Goal: Task Accomplishment & Management: Manage account settings

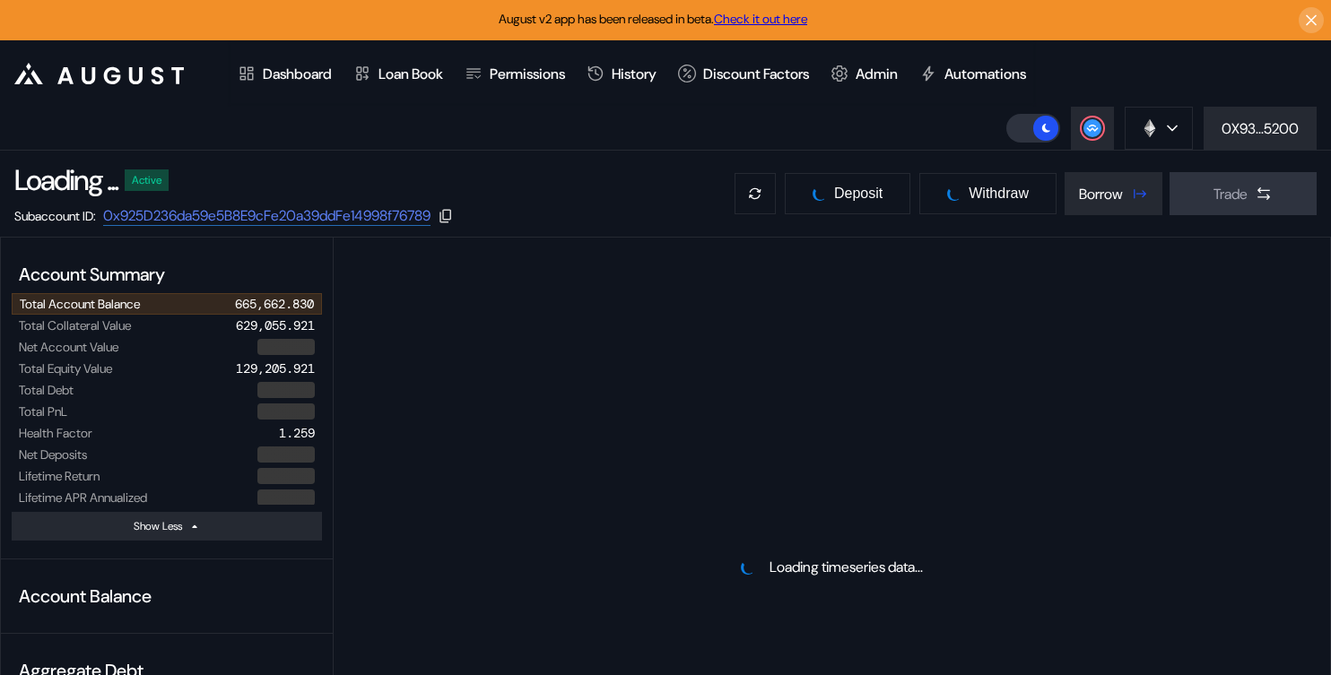
select select "*"
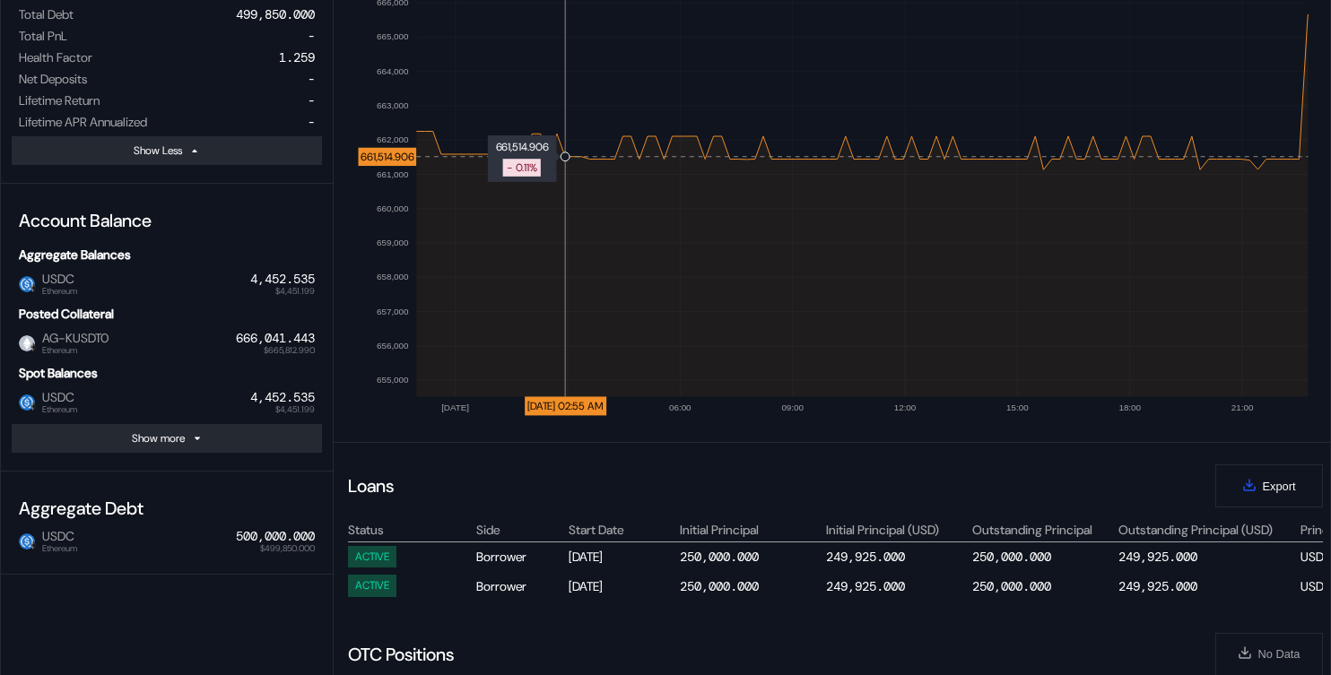
scroll to position [317, 0]
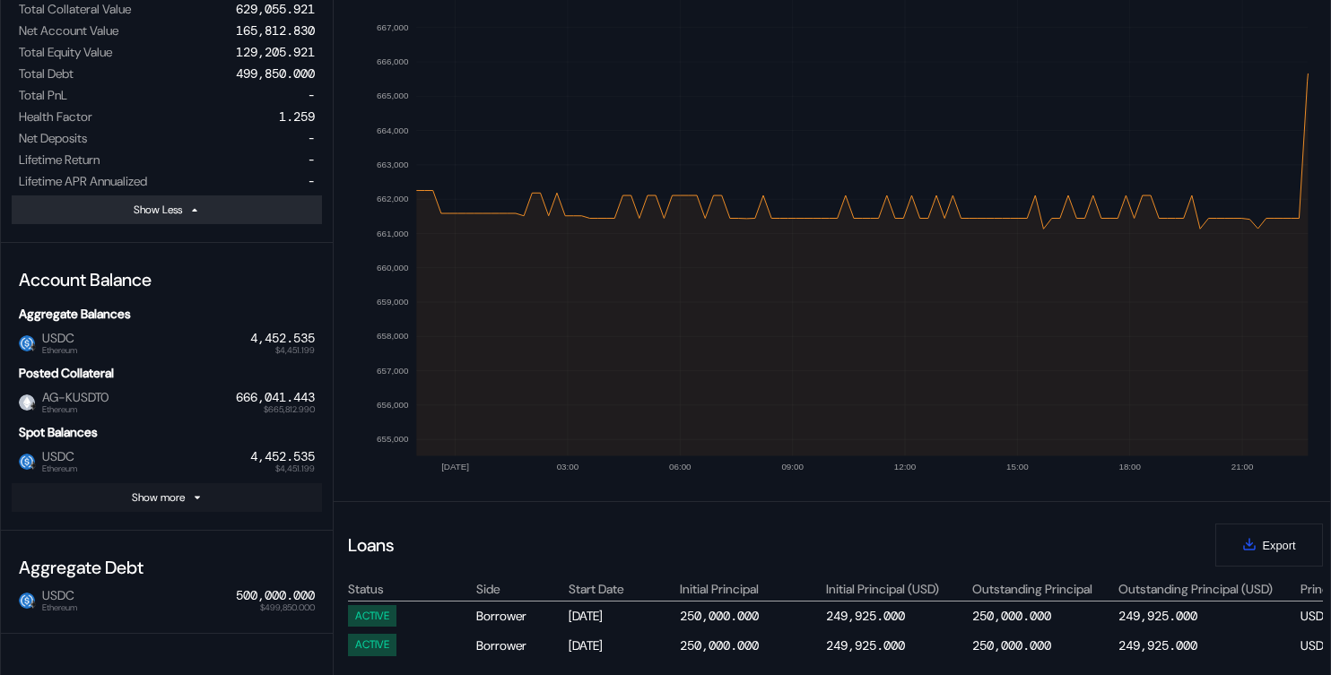
click at [286, 497] on button "Show more" at bounding box center [167, 497] width 310 height 29
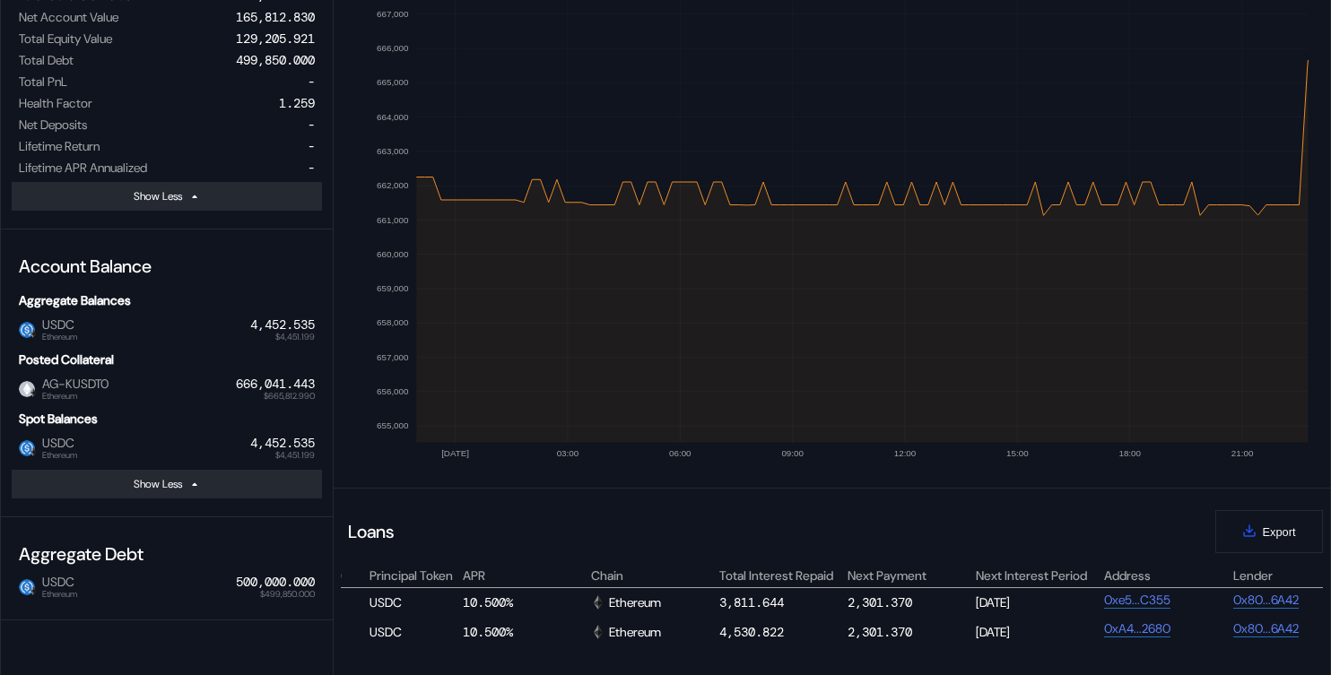
scroll to position [0, 0]
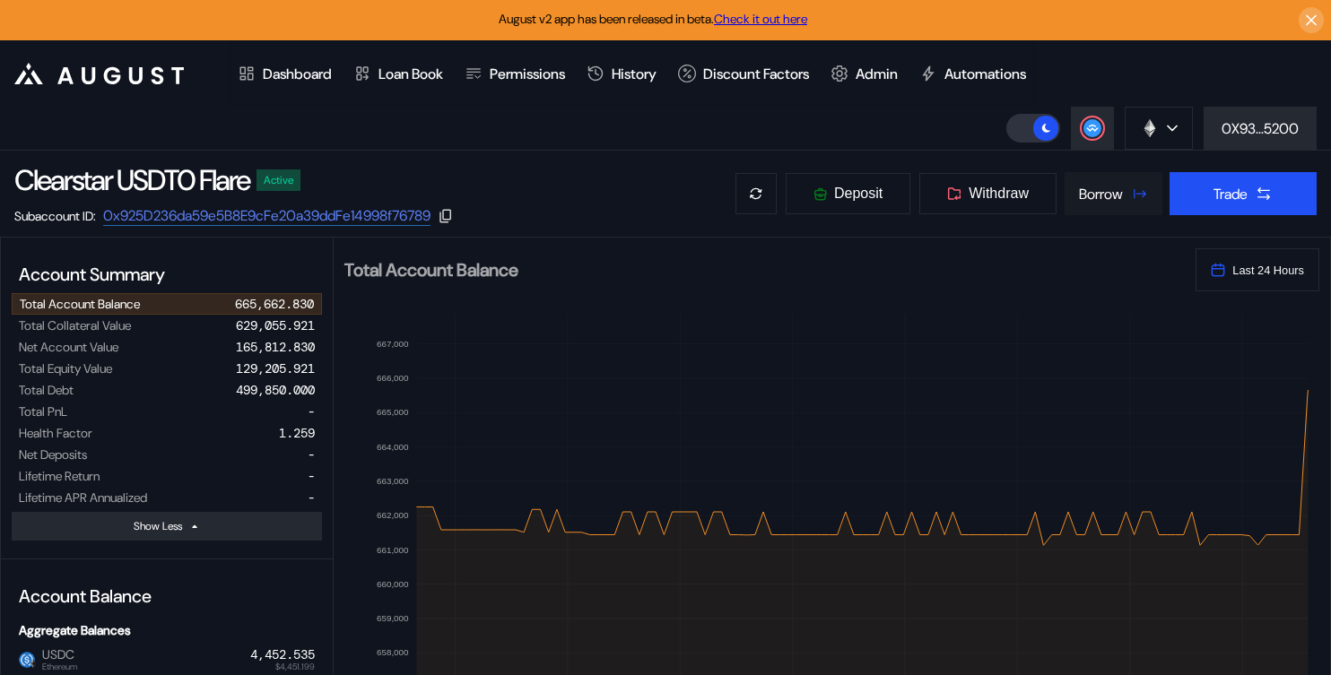
click at [1097, 200] on div "Borrow" at bounding box center [1101, 194] width 44 height 19
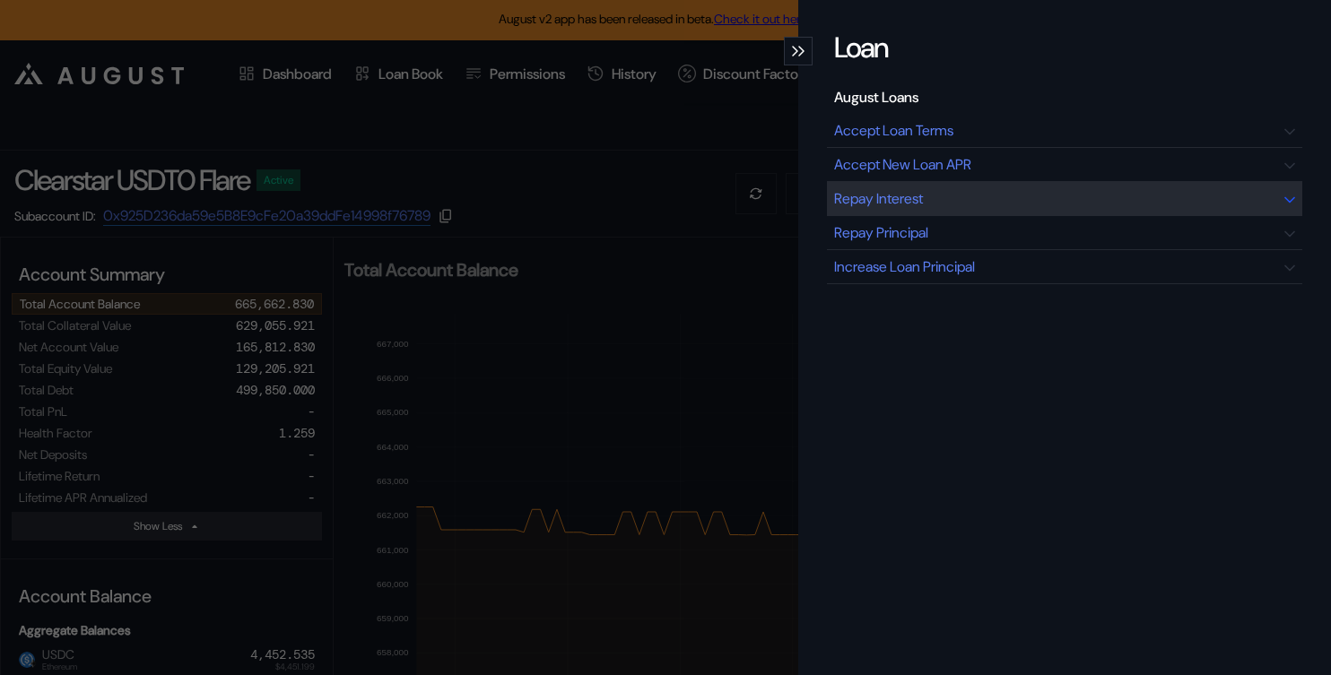
click at [923, 193] on div "Repay Interest" at bounding box center [878, 198] width 89 height 19
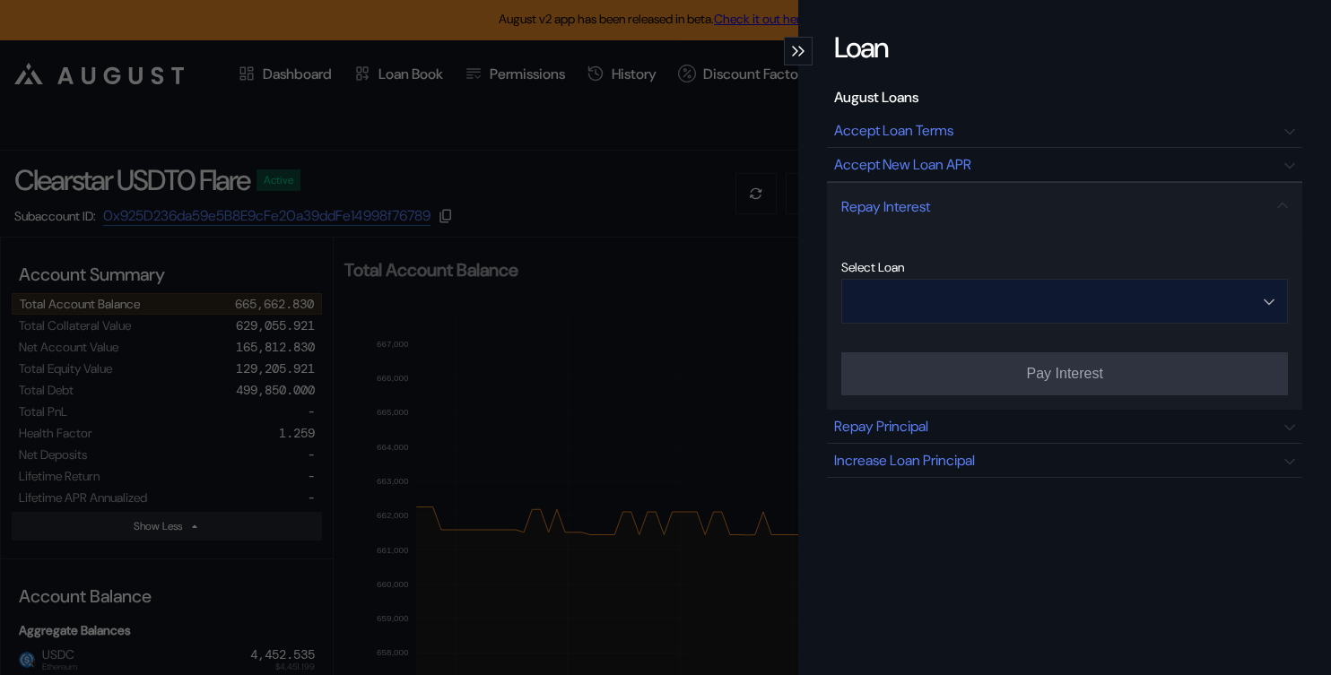
click at [989, 298] on input "Open menu" at bounding box center [1055, 301] width 400 height 43
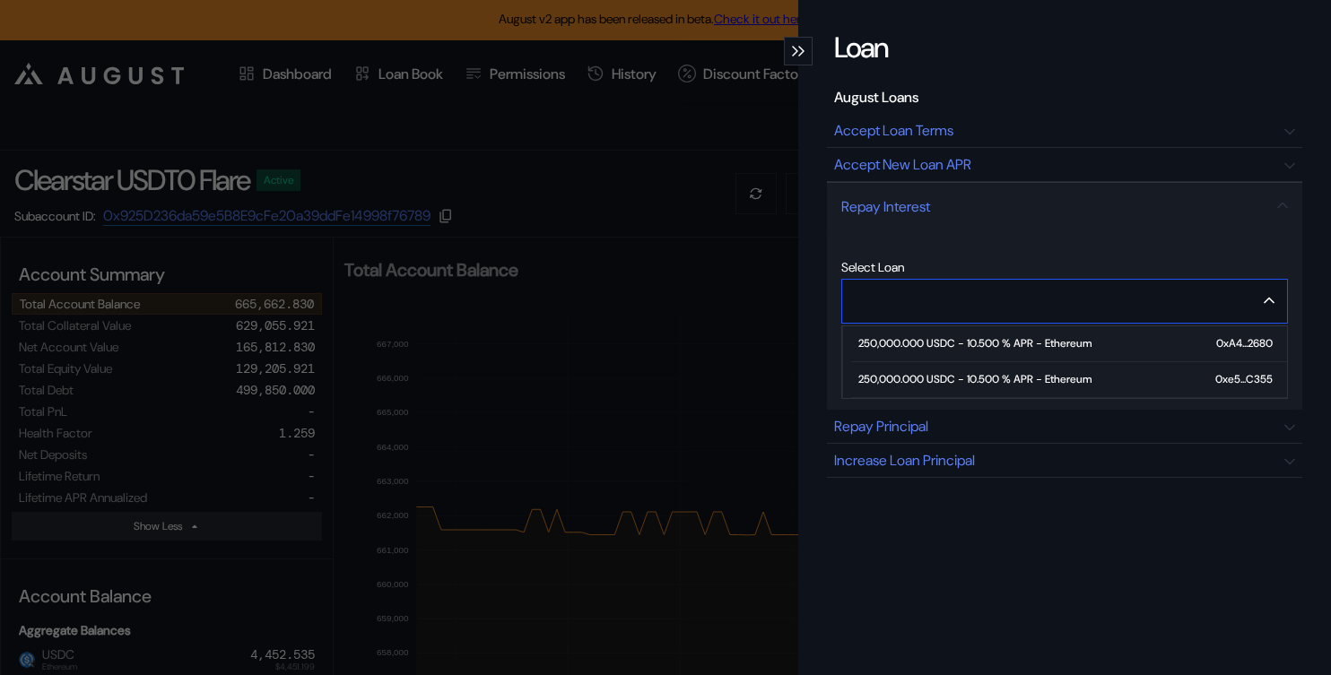
click at [951, 352] on span "250,000.000 USDC - 10.500 % APR - Ethereum 0xA4...2680" at bounding box center [1069, 344] width 436 height 36
type input "**********"
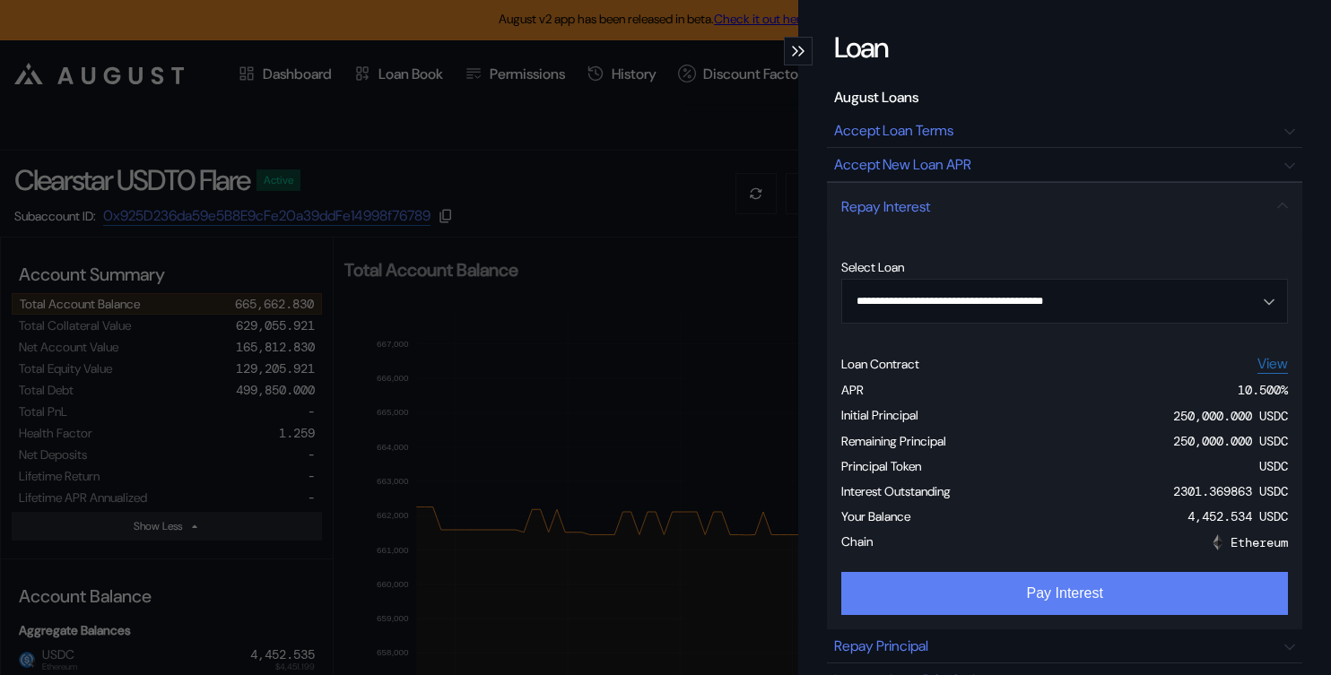
click at [926, 593] on button "Pay Interest" at bounding box center [1064, 593] width 447 height 43
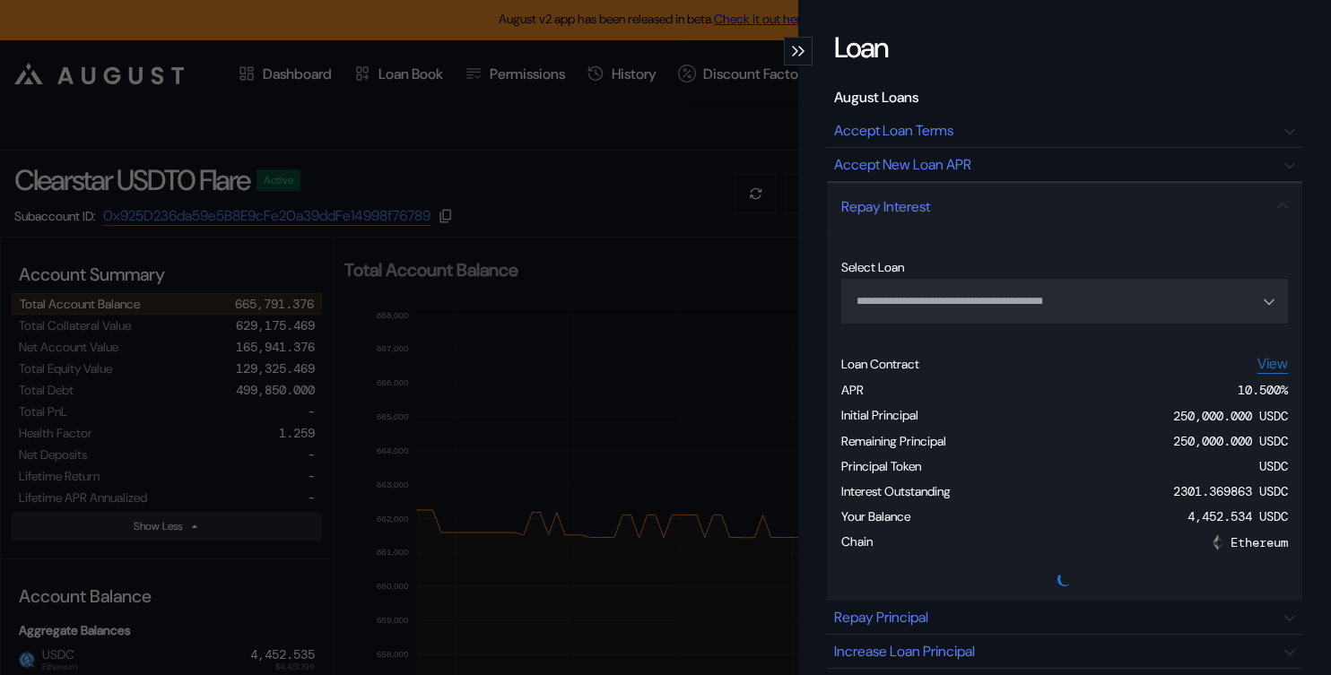
click at [800, 51] on icon "modal" at bounding box center [801, 51] width 6 height 11
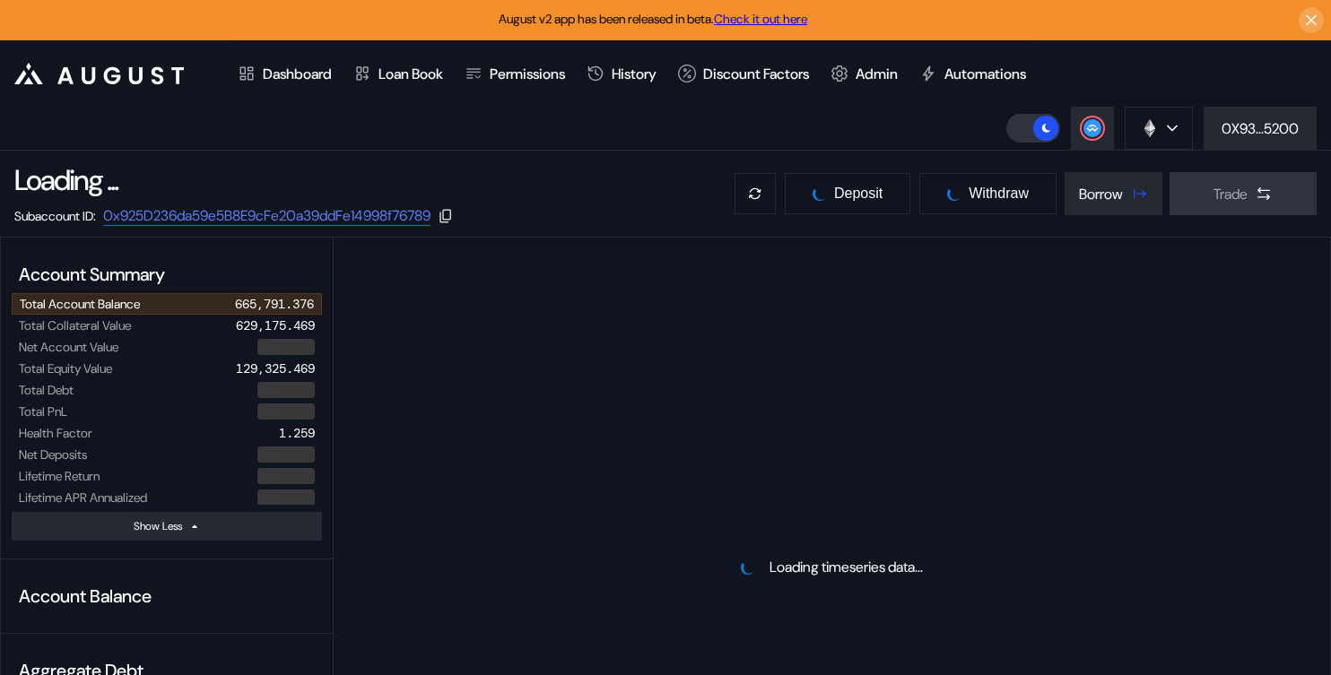
select select "*"
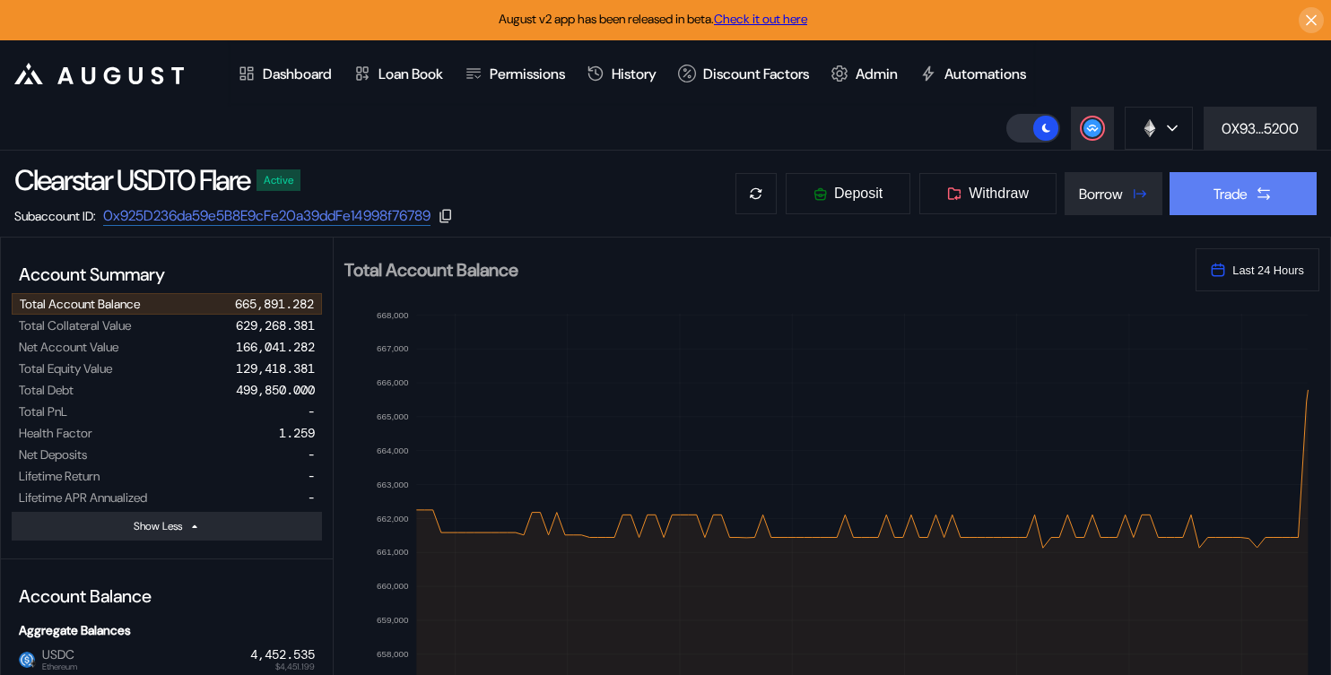
click at [1221, 200] on div "Trade" at bounding box center [1231, 194] width 34 height 19
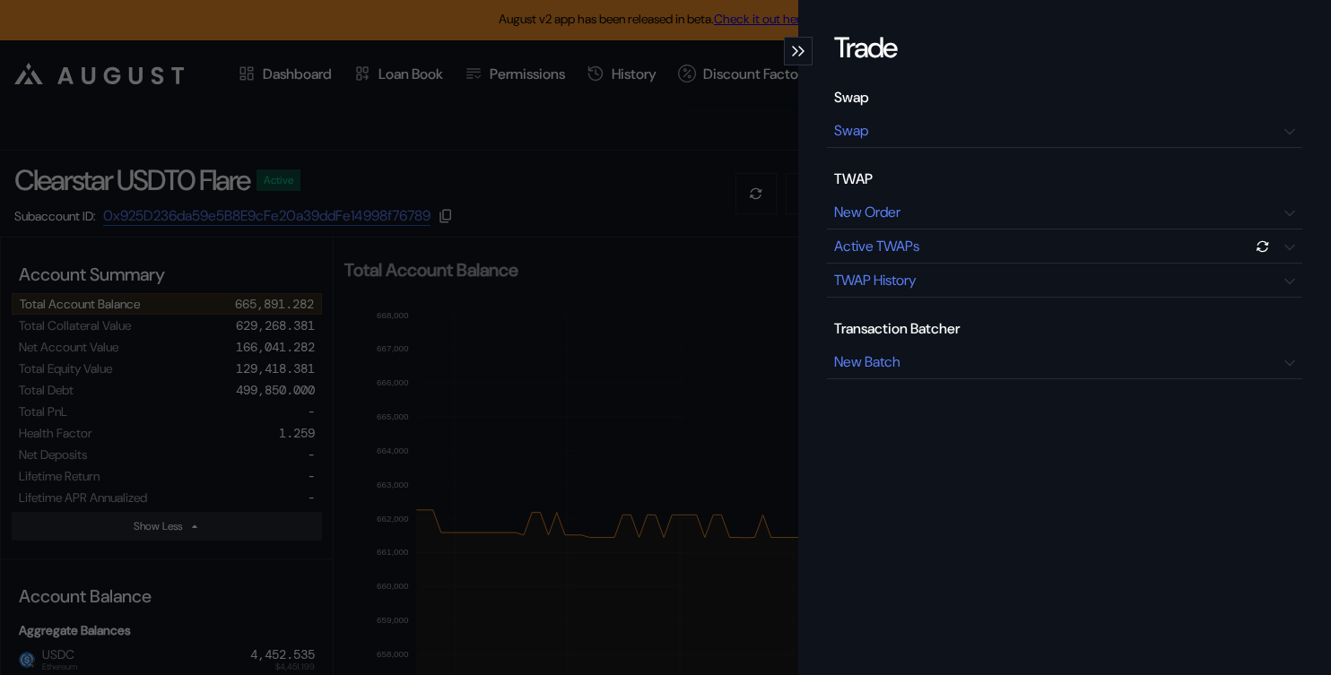
click at [563, 261] on div "Trade Swap Swap TWAP New Order Active TWAPs TWAP History Transaction Batcher Ne…" at bounding box center [665, 337] width 1331 height 675
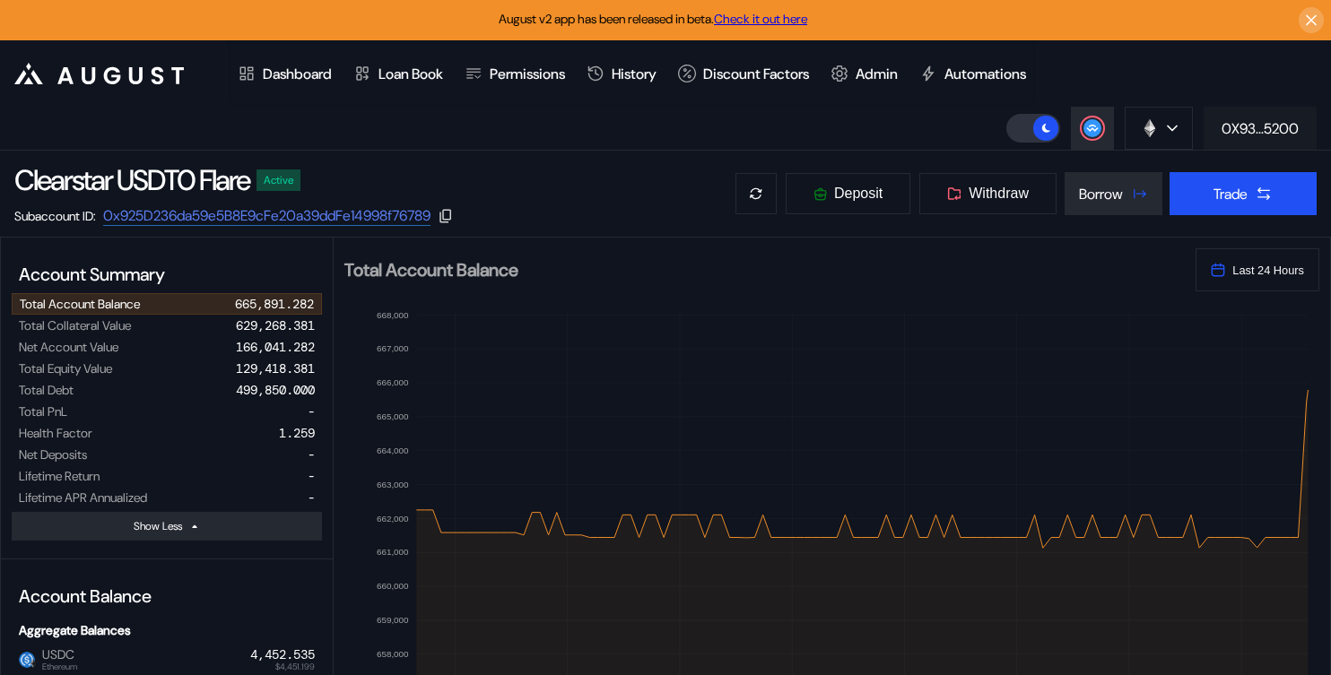
click at [1227, 124] on div "0X93...5200" at bounding box center [1260, 128] width 77 height 19
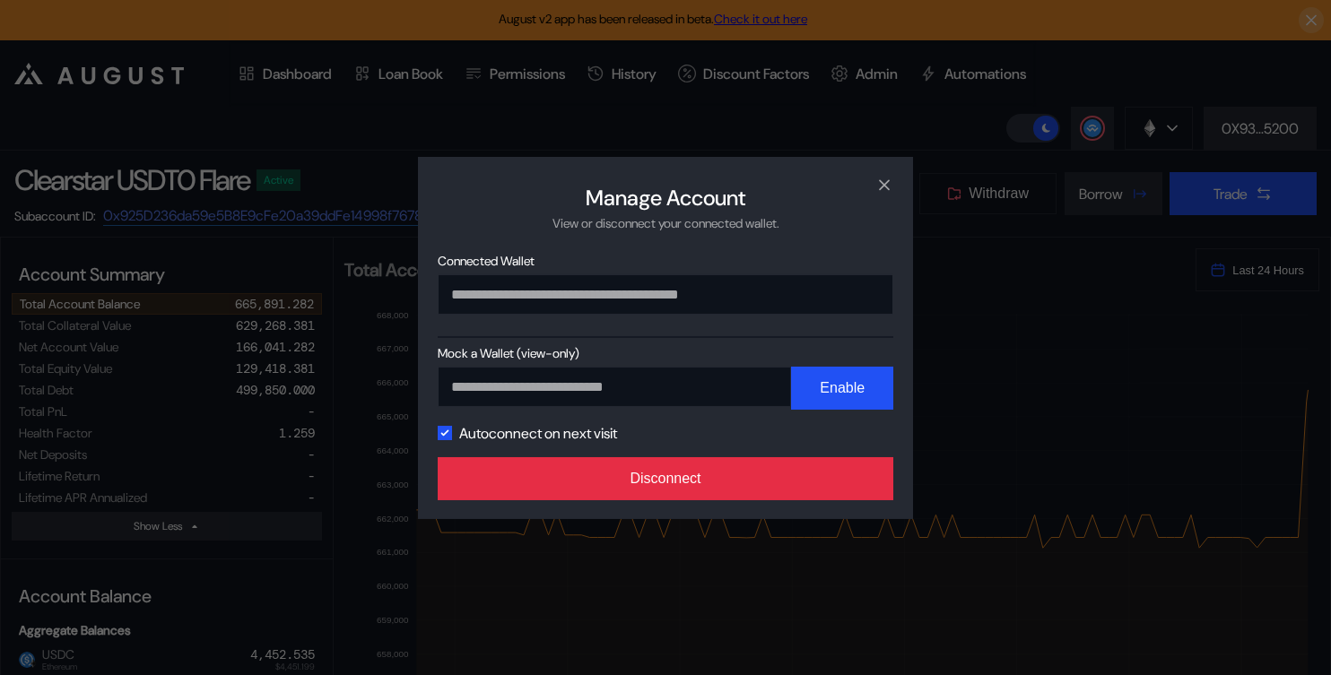
click at [770, 467] on button "Disconnect" at bounding box center [666, 478] width 456 height 43
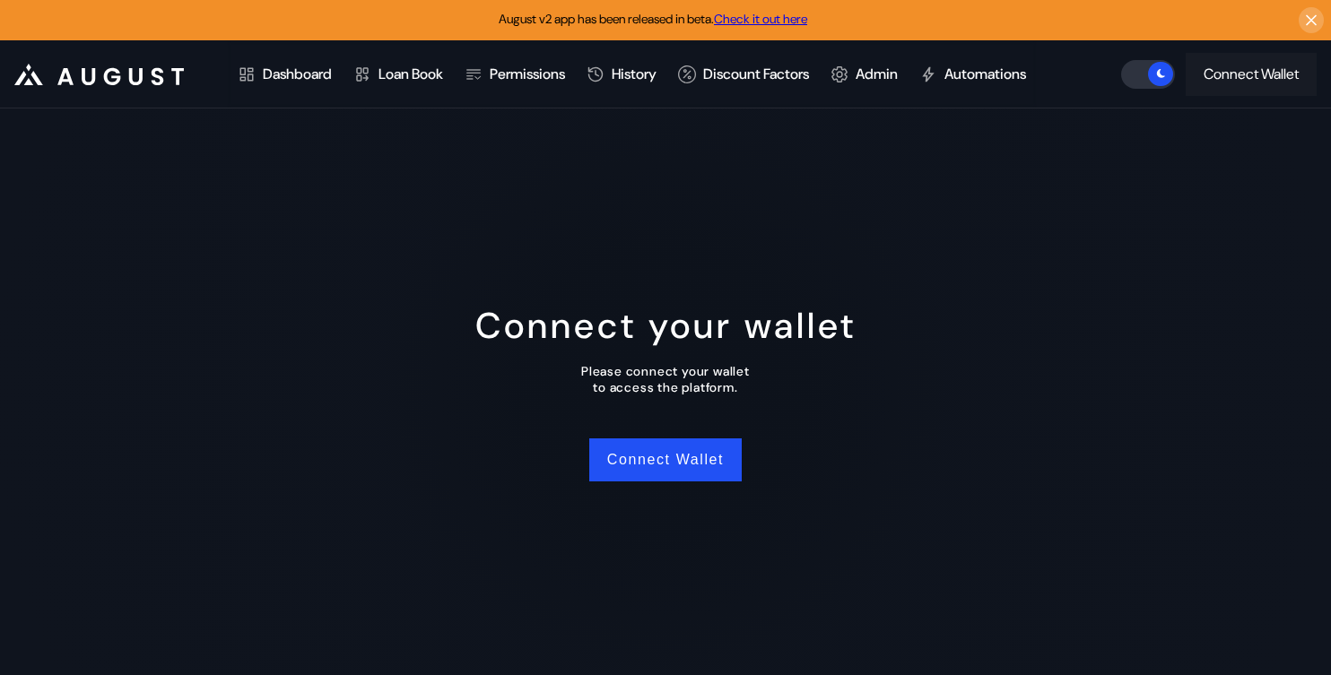
click at [1250, 65] on div "Connect Wallet" at bounding box center [1251, 74] width 95 height 19
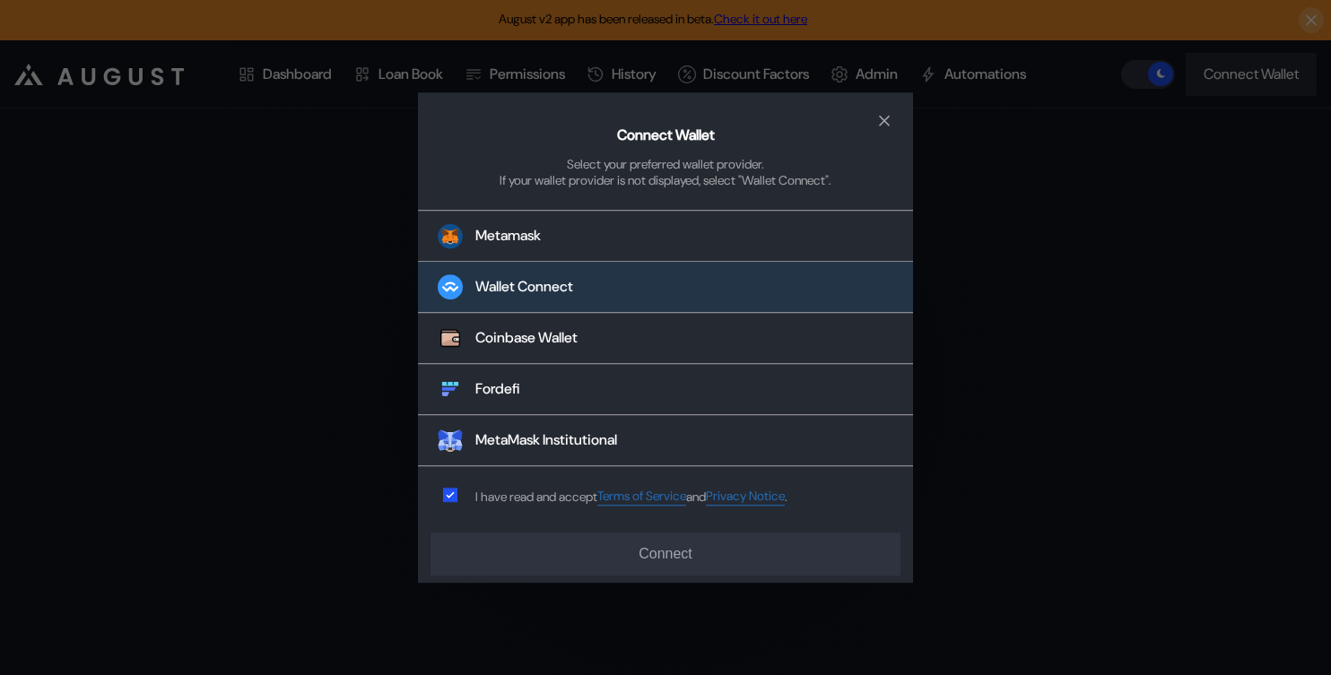
click at [530, 294] on div "Wallet Connect" at bounding box center [524, 287] width 98 height 19
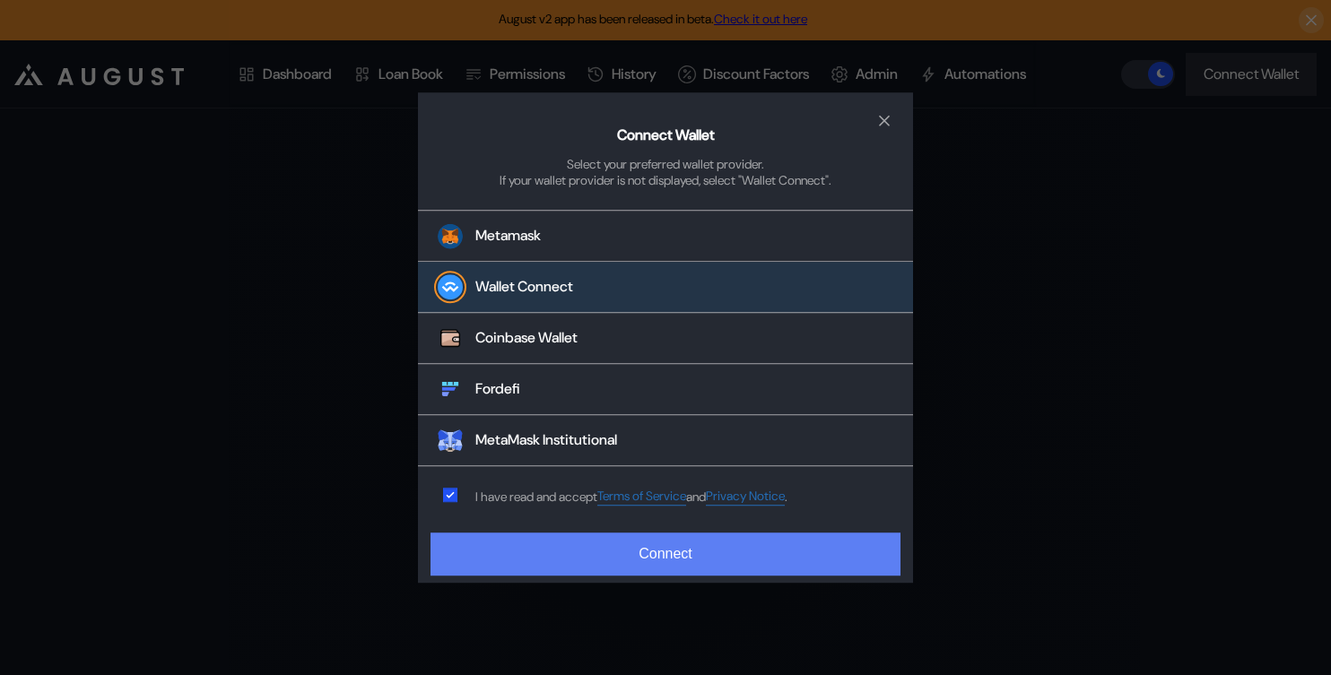
click at [612, 548] on button "Connect" at bounding box center [666, 554] width 470 height 43
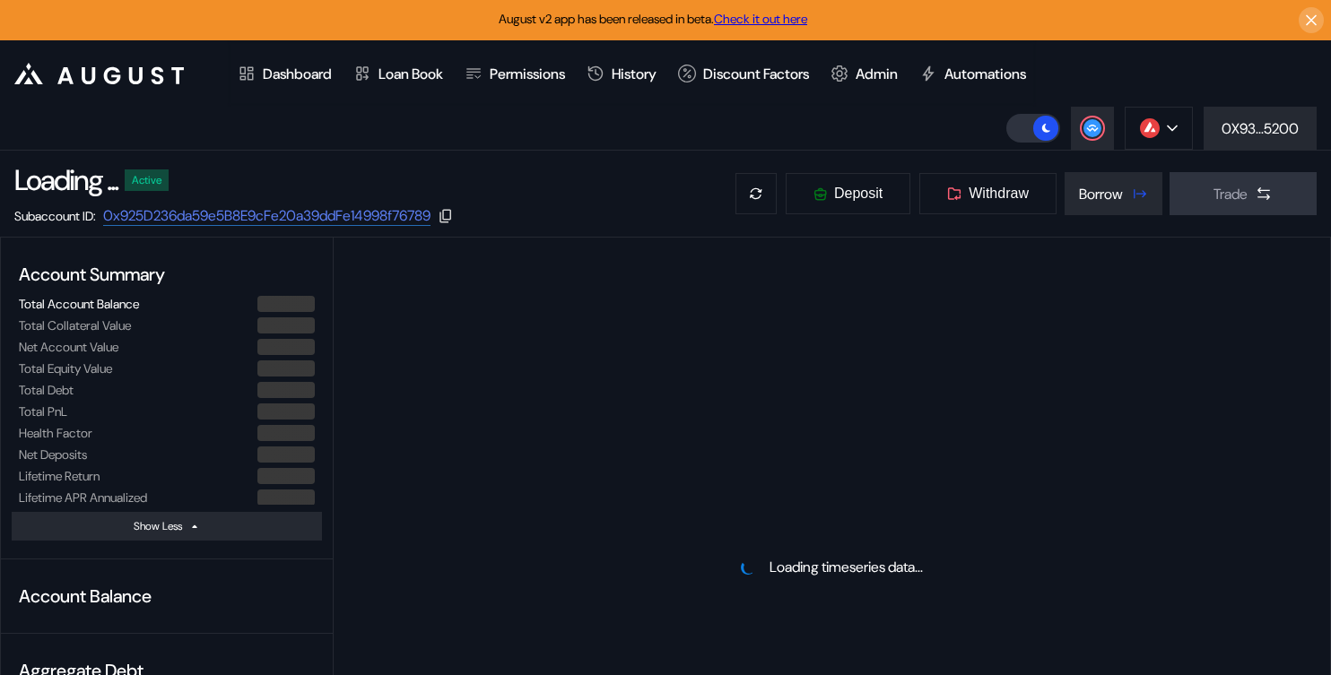
select select "*"
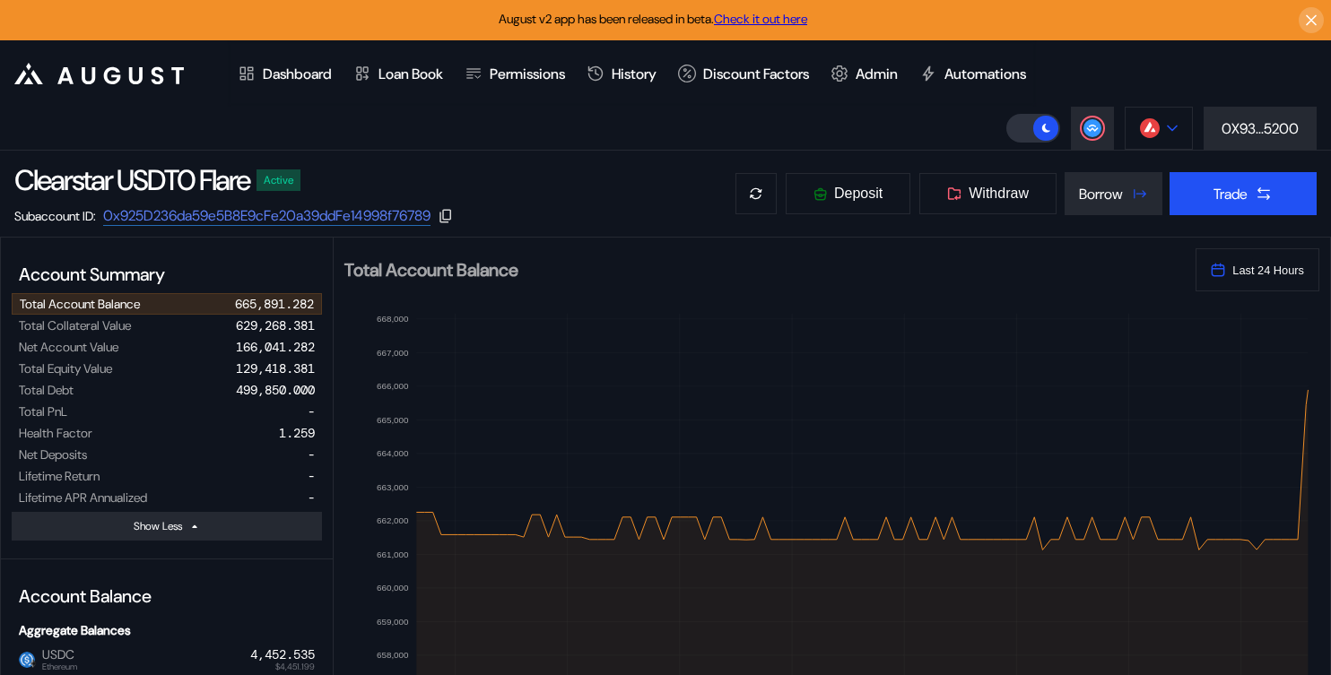
click at [1158, 126] on button at bounding box center [1159, 128] width 68 height 43
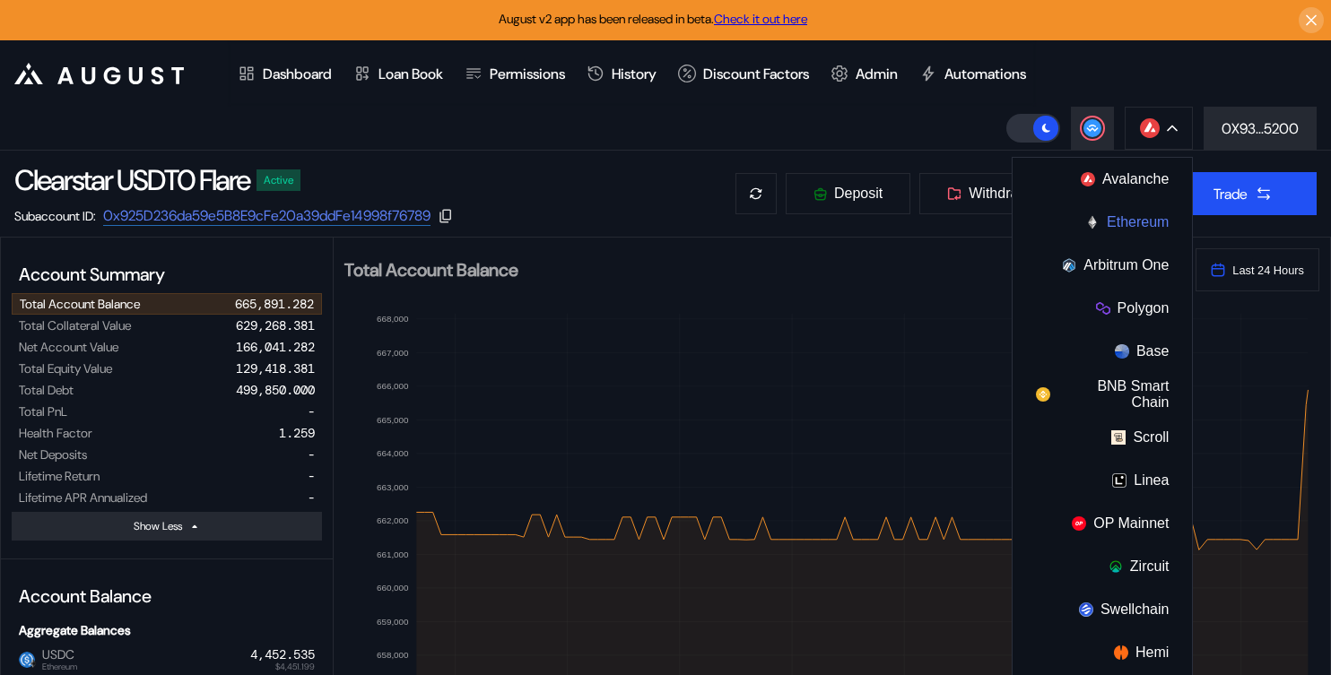
click at [1097, 217] on img at bounding box center [1092, 222] width 14 height 14
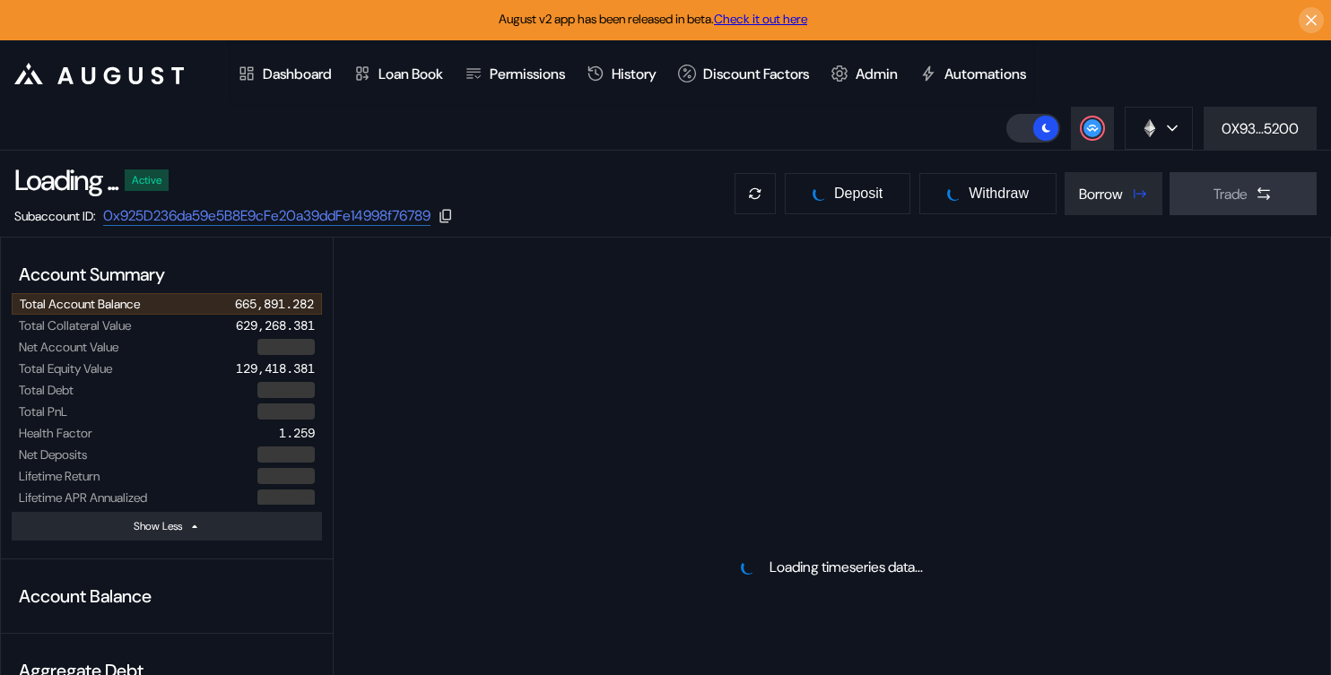
select select "*"
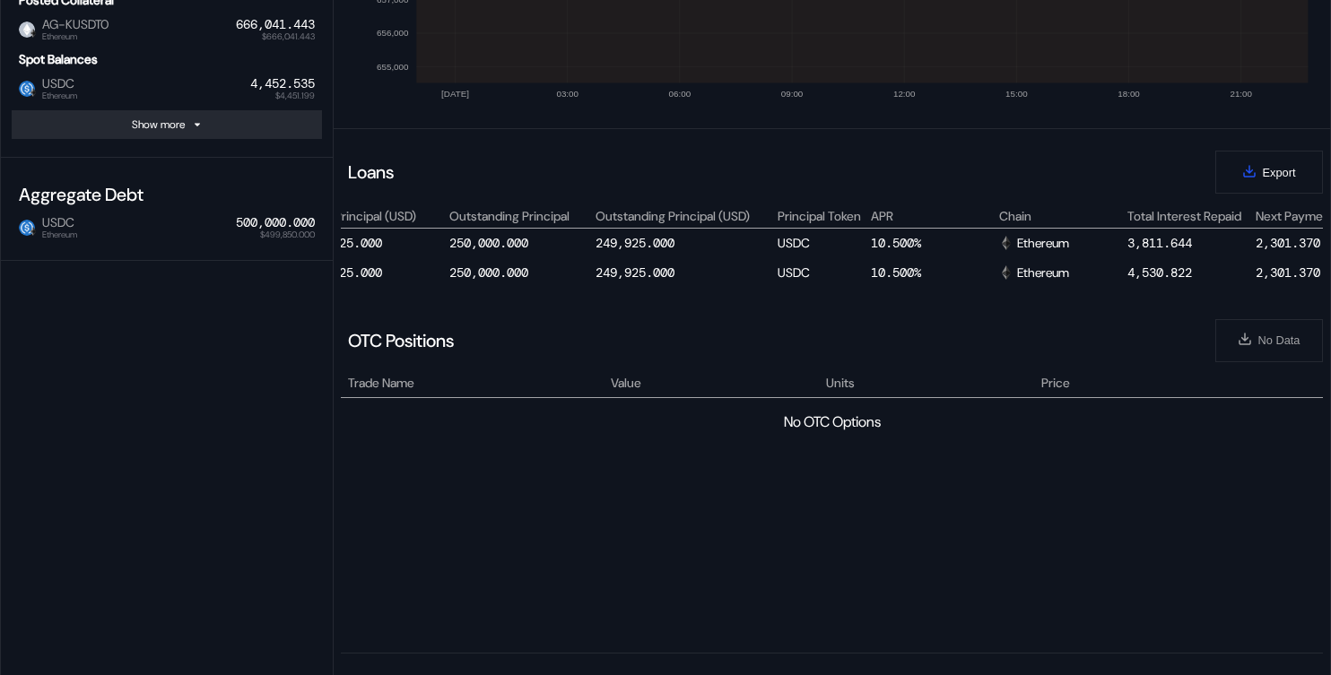
scroll to position [0, 711]
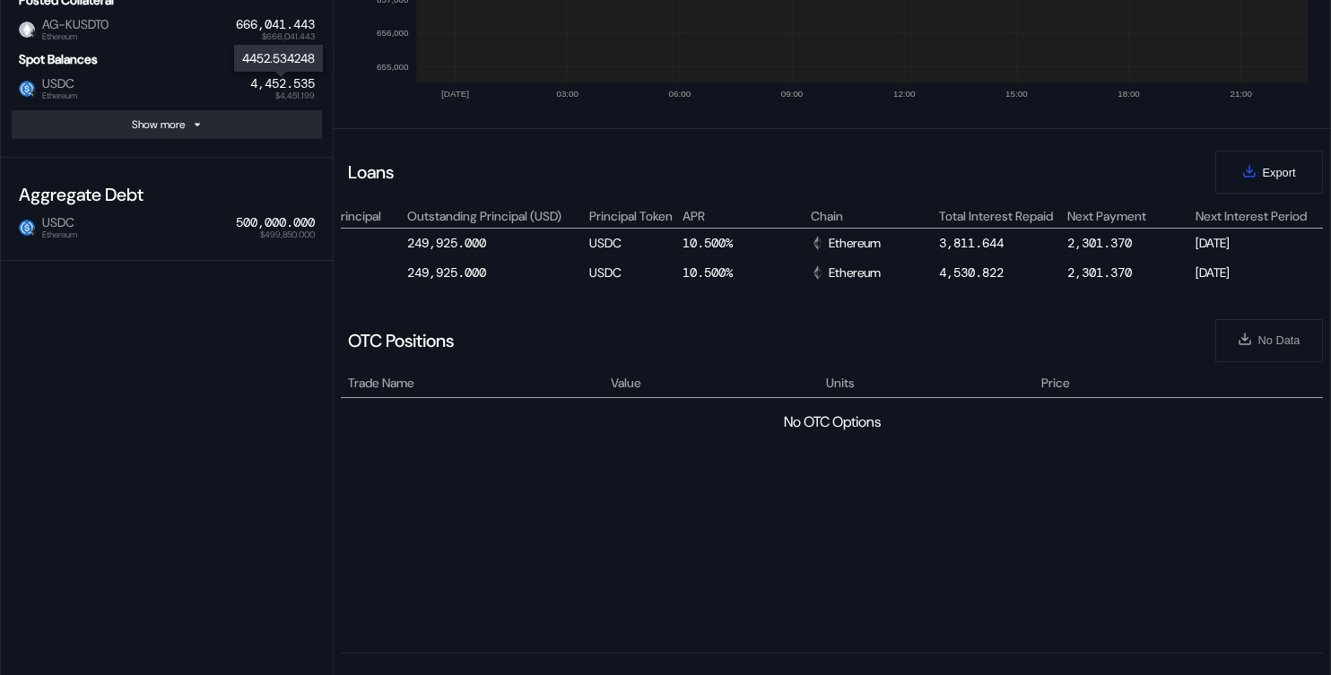
click at [279, 86] on div "4,452.535" at bounding box center [282, 83] width 65 height 15
click at [1092, 251] on div "2,301.370" at bounding box center [1130, 243] width 126 height 22
click at [1099, 245] on div "2,301.370" at bounding box center [1099, 243] width 65 height 16
click at [1086, 279] on div "2,301.370" at bounding box center [1099, 273] width 65 height 16
click at [1113, 238] on div "2,301.370" at bounding box center [1099, 243] width 65 height 16
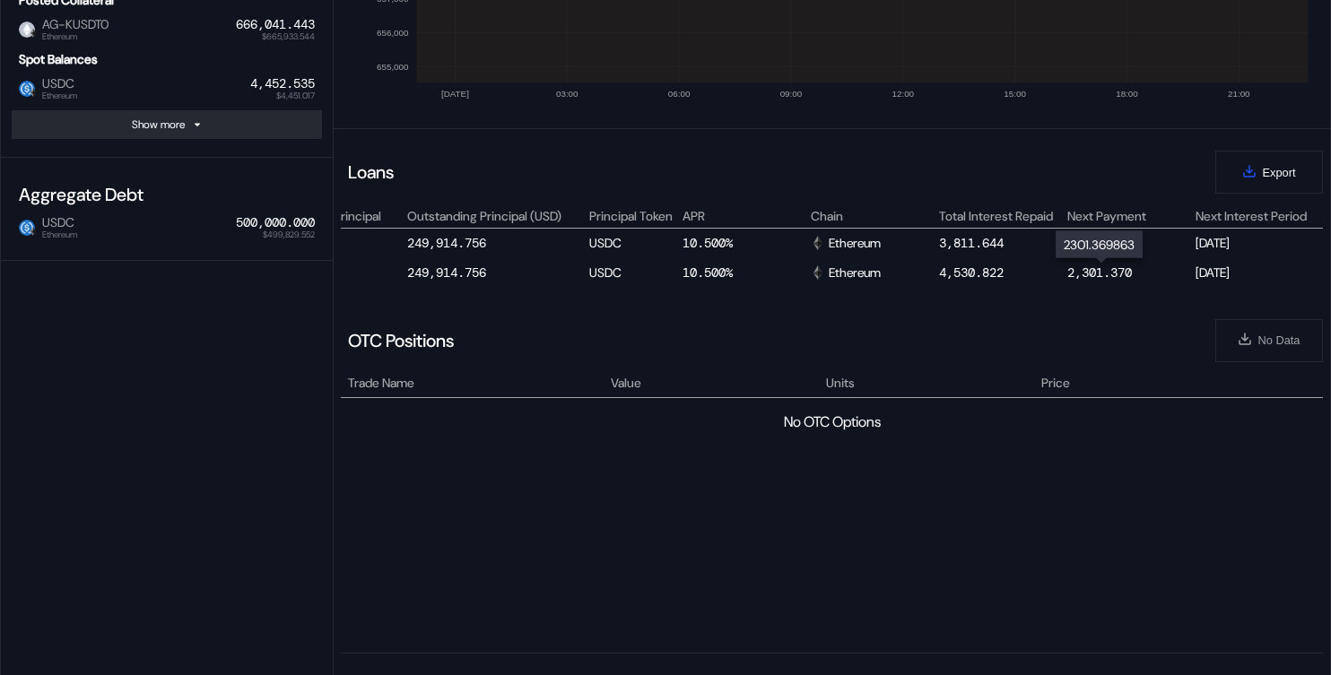
click at [1083, 269] on div "2,301.370" at bounding box center [1099, 273] width 65 height 16
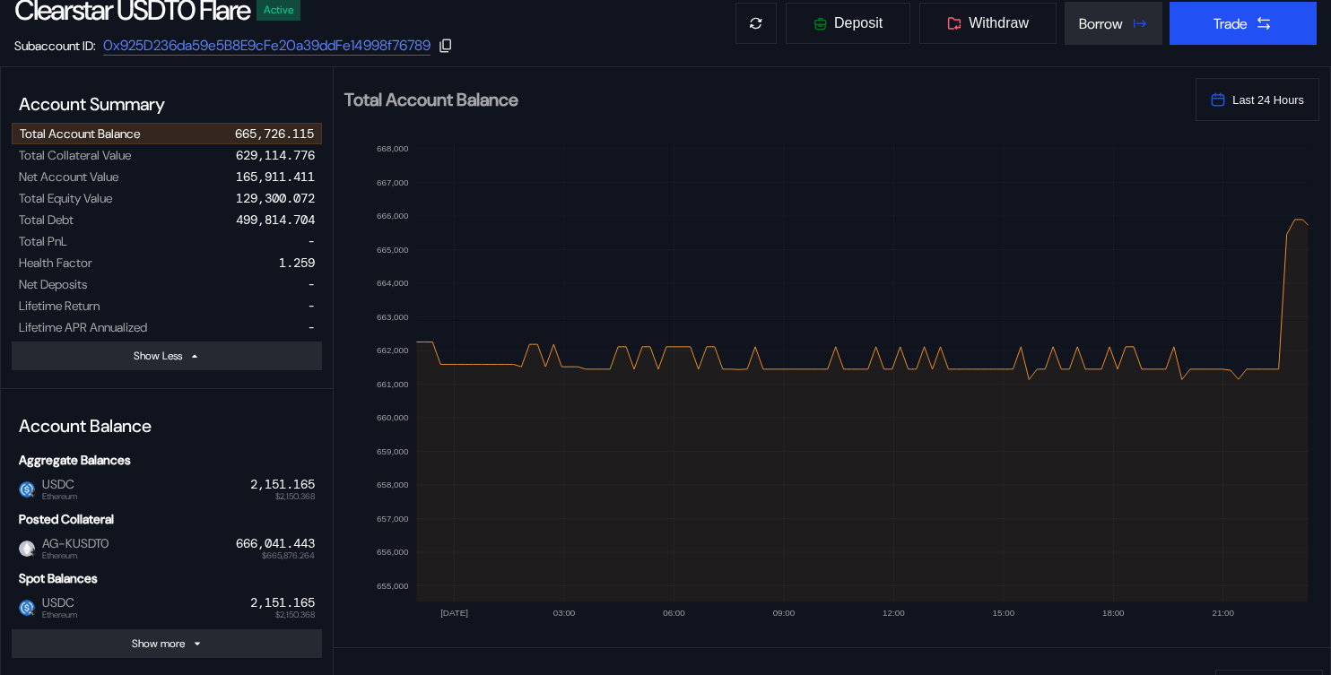
scroll to position [690, 0]
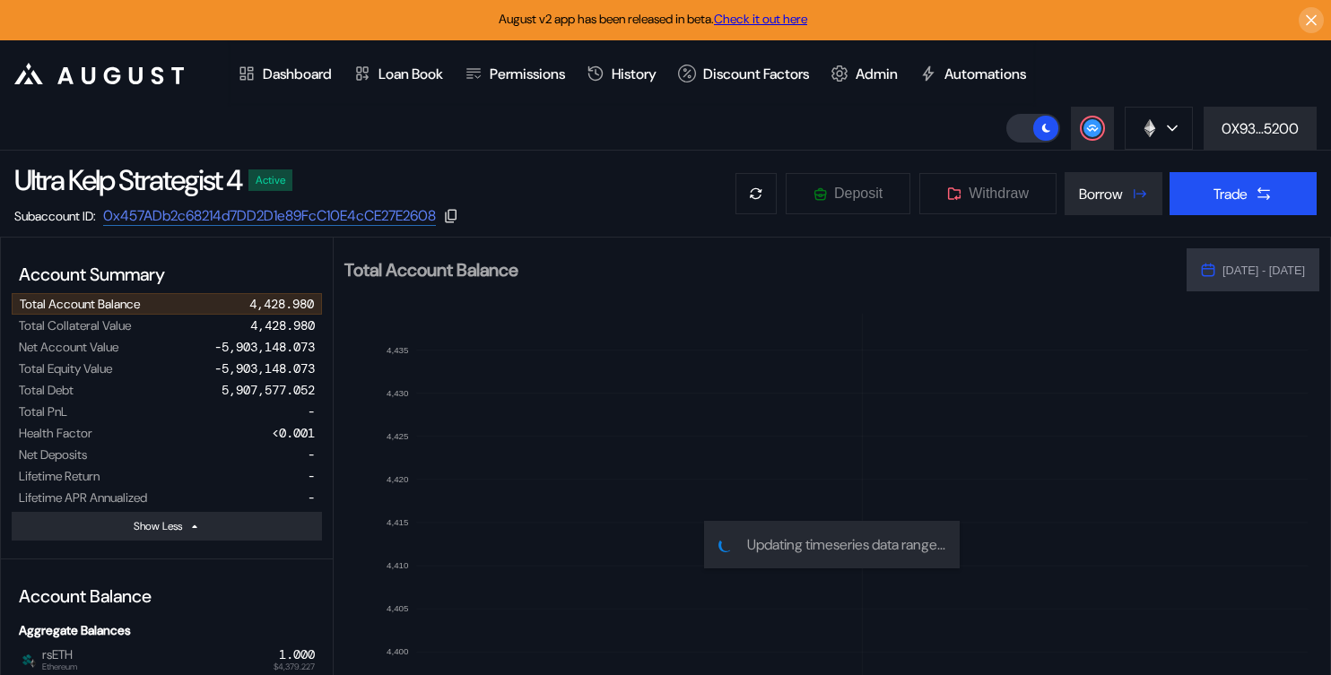
select select "*"
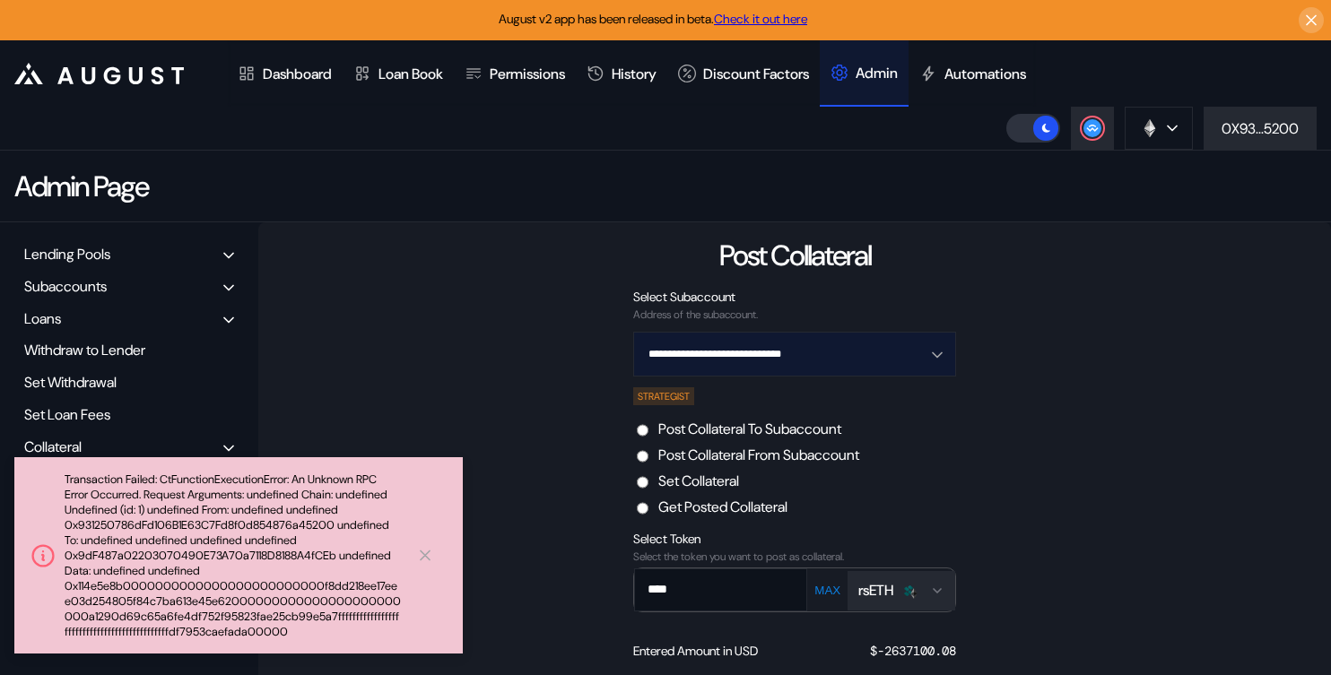
scroll to position [175, 0]
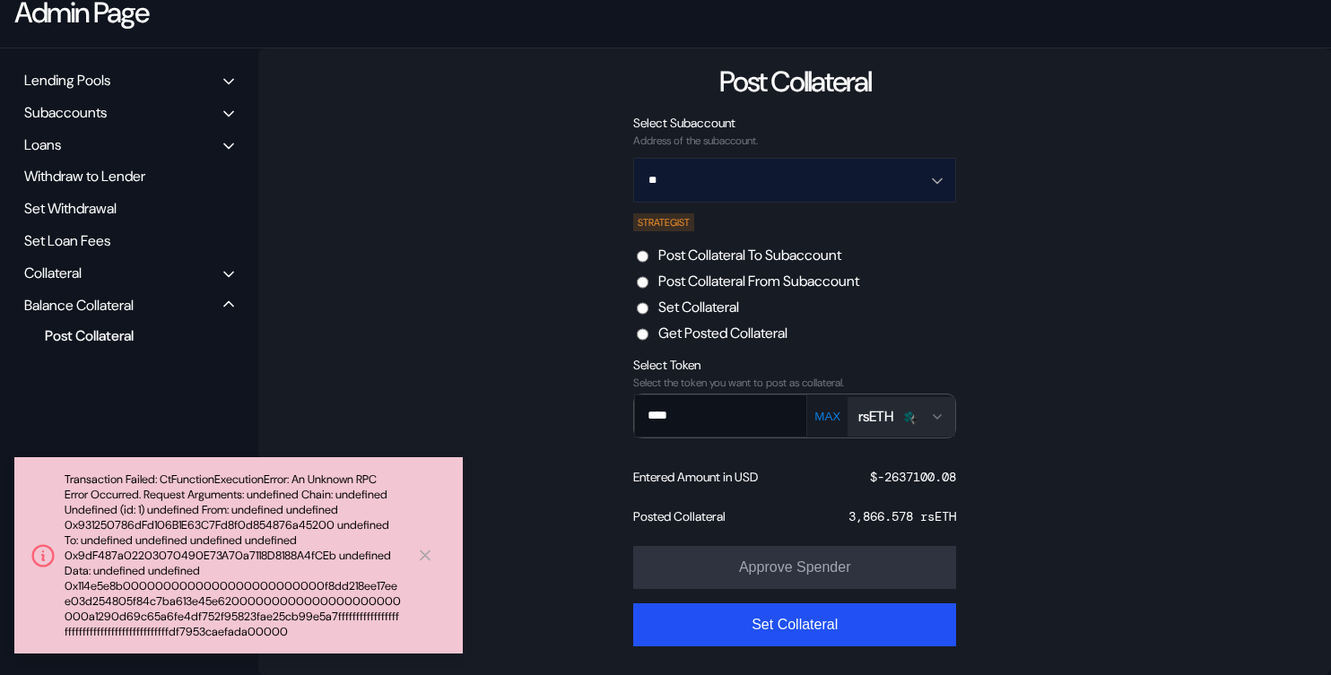
click at [773, 180] on input "**" at bounding box center [785, 180] width 276 height 43
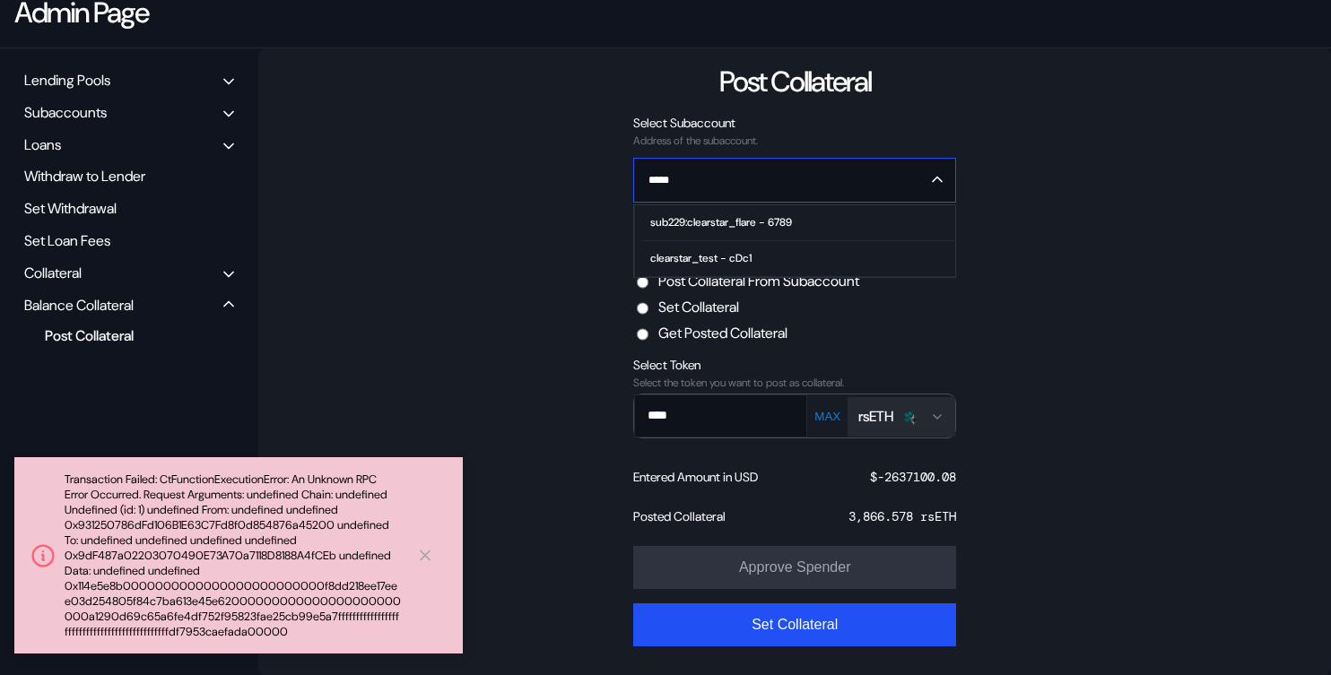
click at [779, 223] on div "sub229:clearstar_flare - 6789" at bounding box center [721, 222] width 142 height 13
type input "**********"
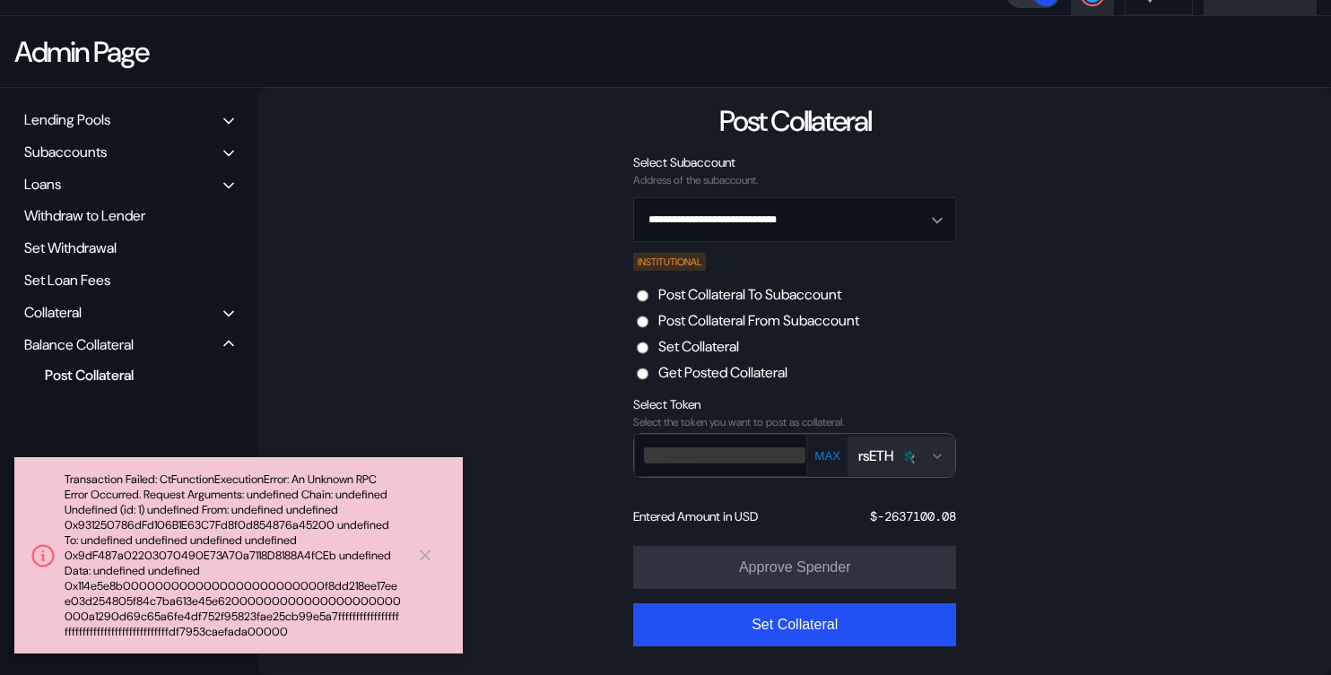
scroll to position [135, 0]
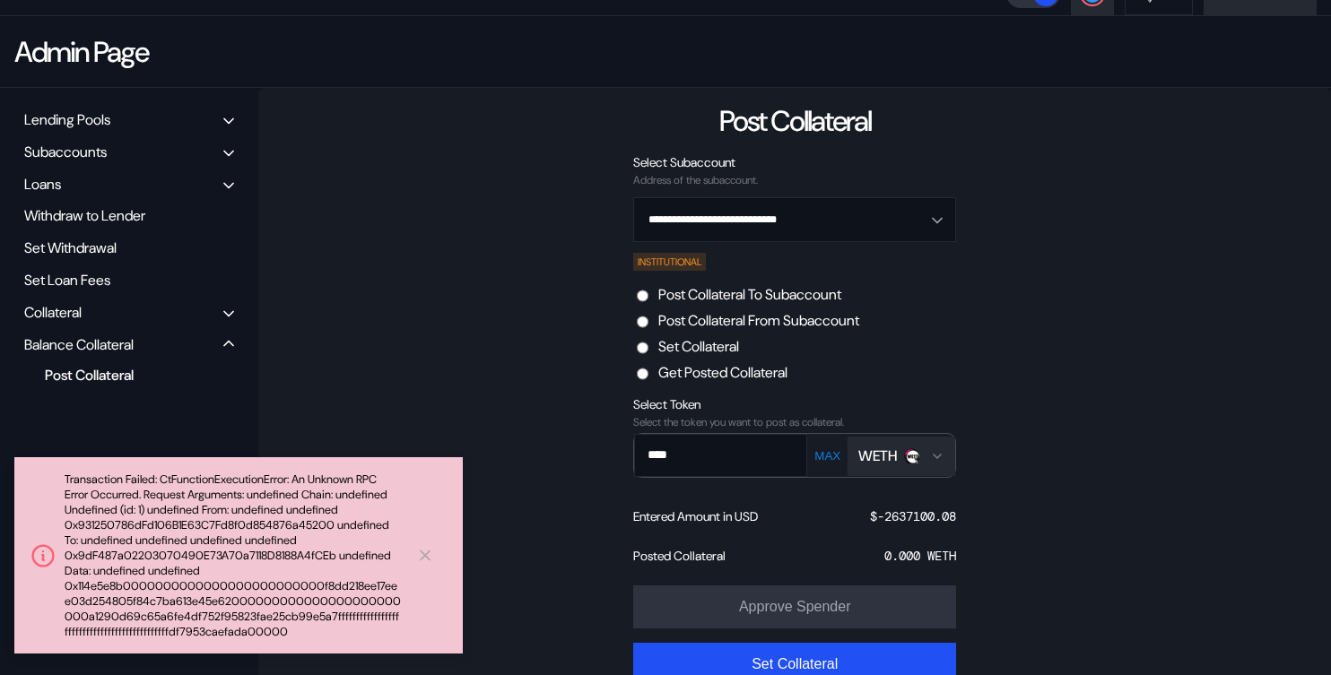
click at [899, 455] on div "WETH" at bounding box center [889, 456] width 62 height 19
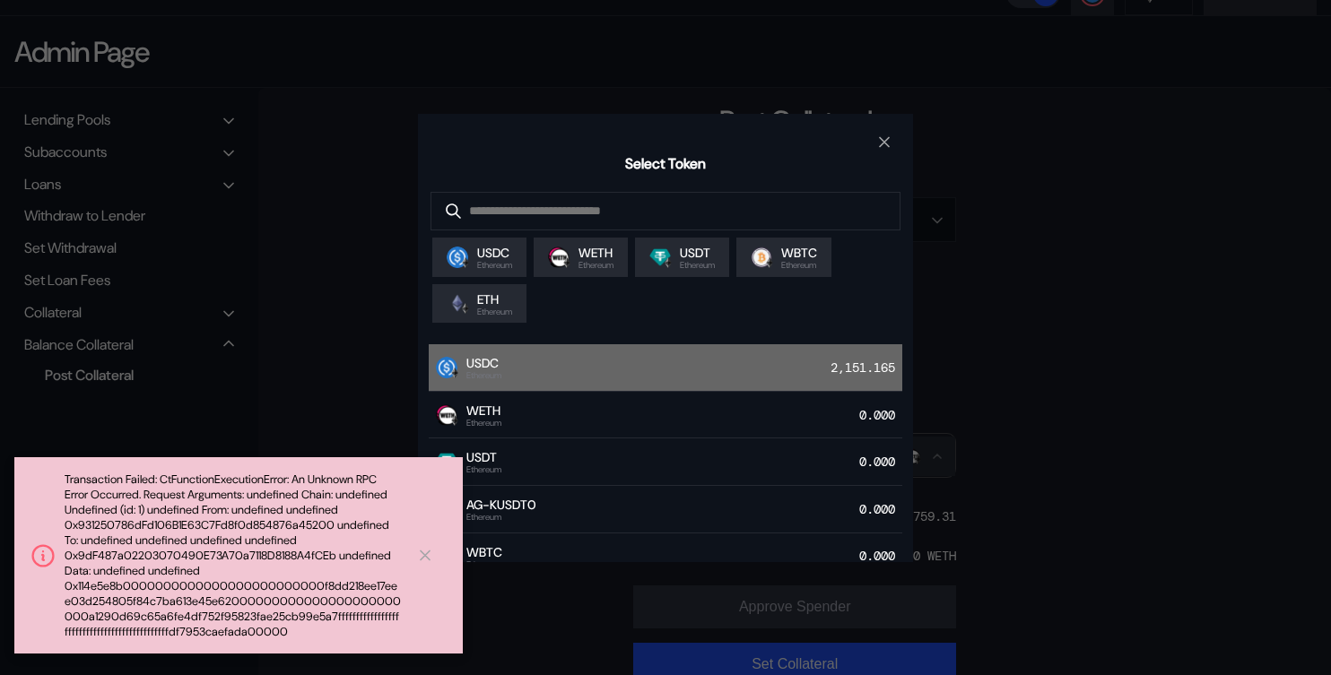
click at [594, 376] on div "USDC Ethereum 2,151.165" at bounding box center [666, 368] width 474 height 48
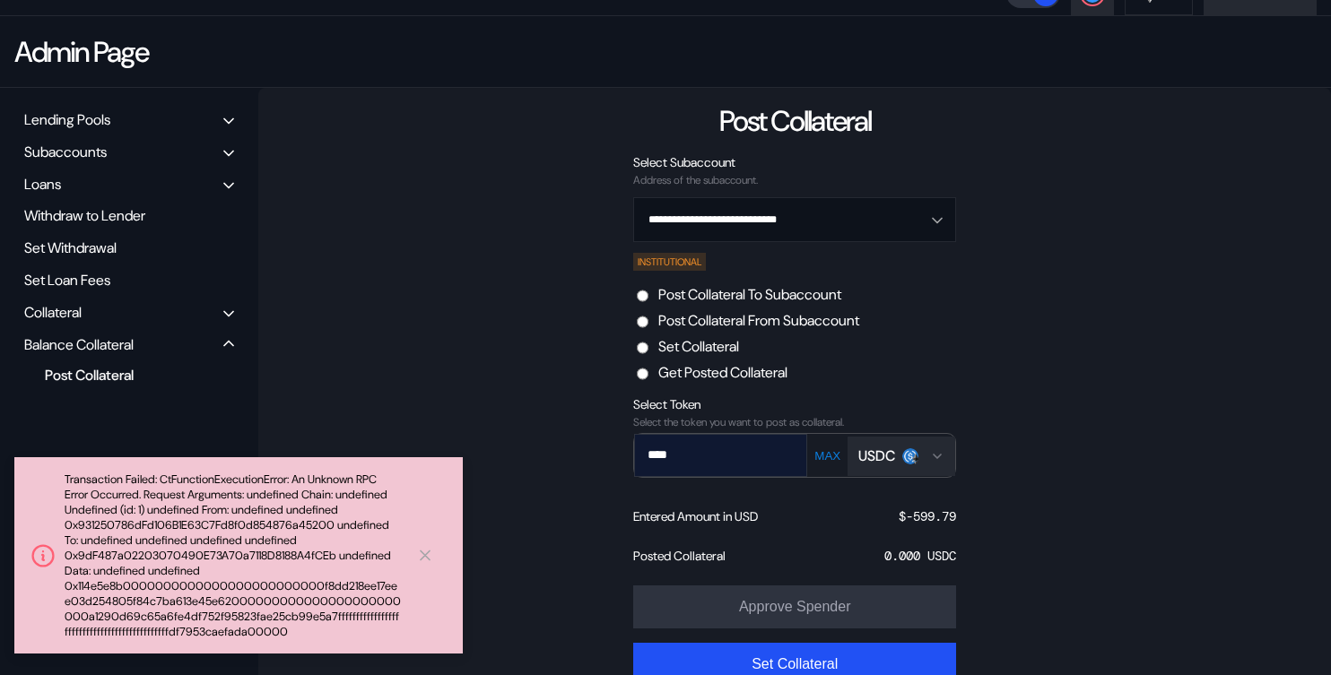
click at [759, 460] on input "****" at bounding box center [707, 455] width 145 height 37
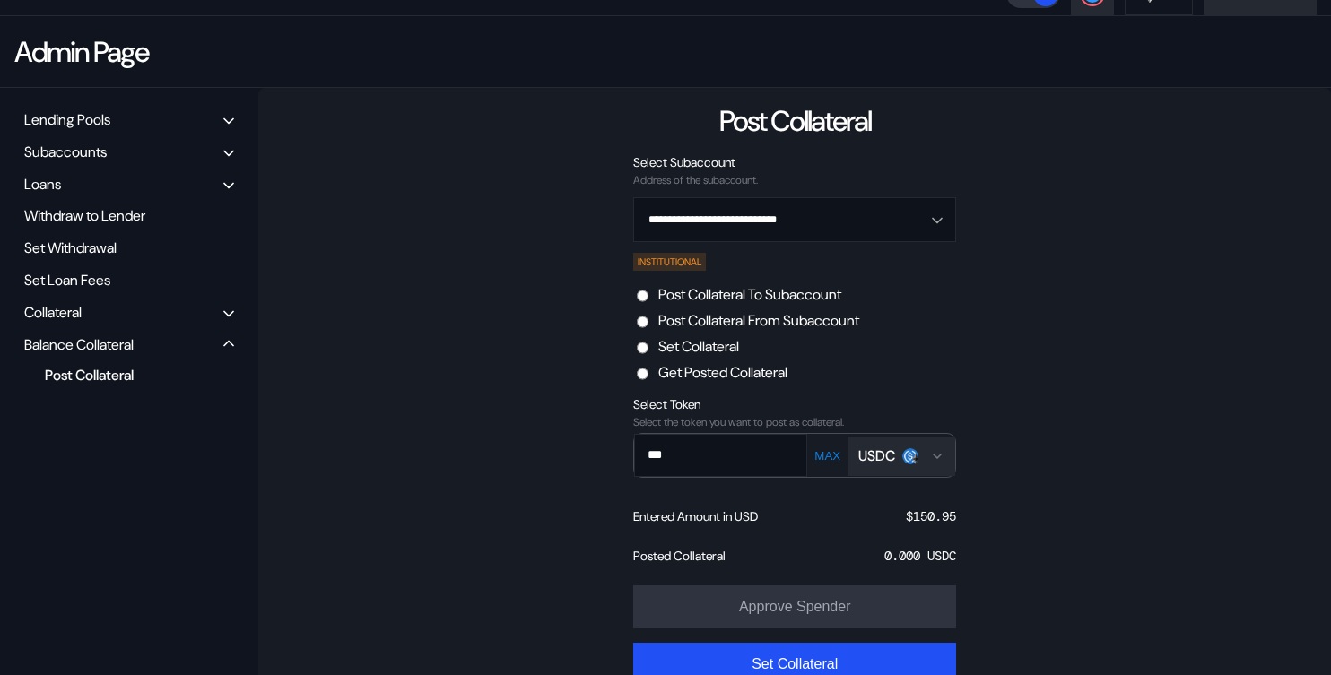
type input "***"
click at [735, 295] on label "Post Collateral To Subaccount" at bounding box center [749, 294] width 183 height 19
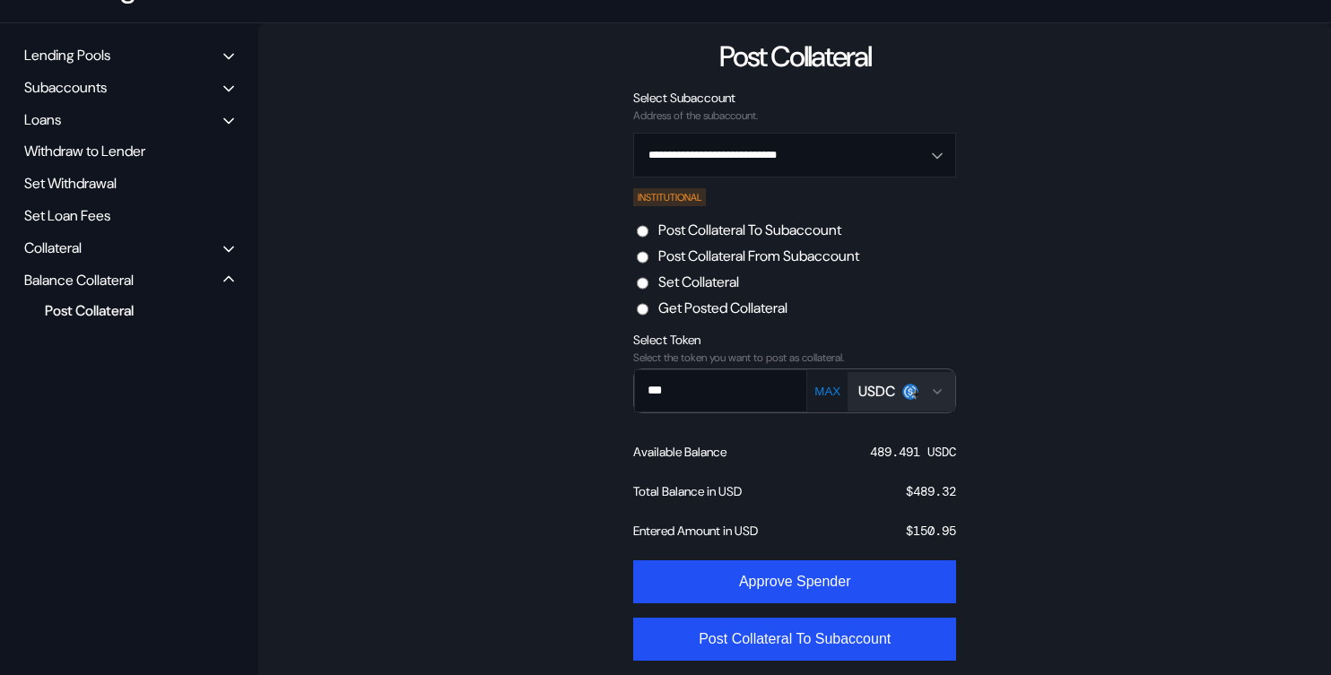
scroll to position [214, 0]
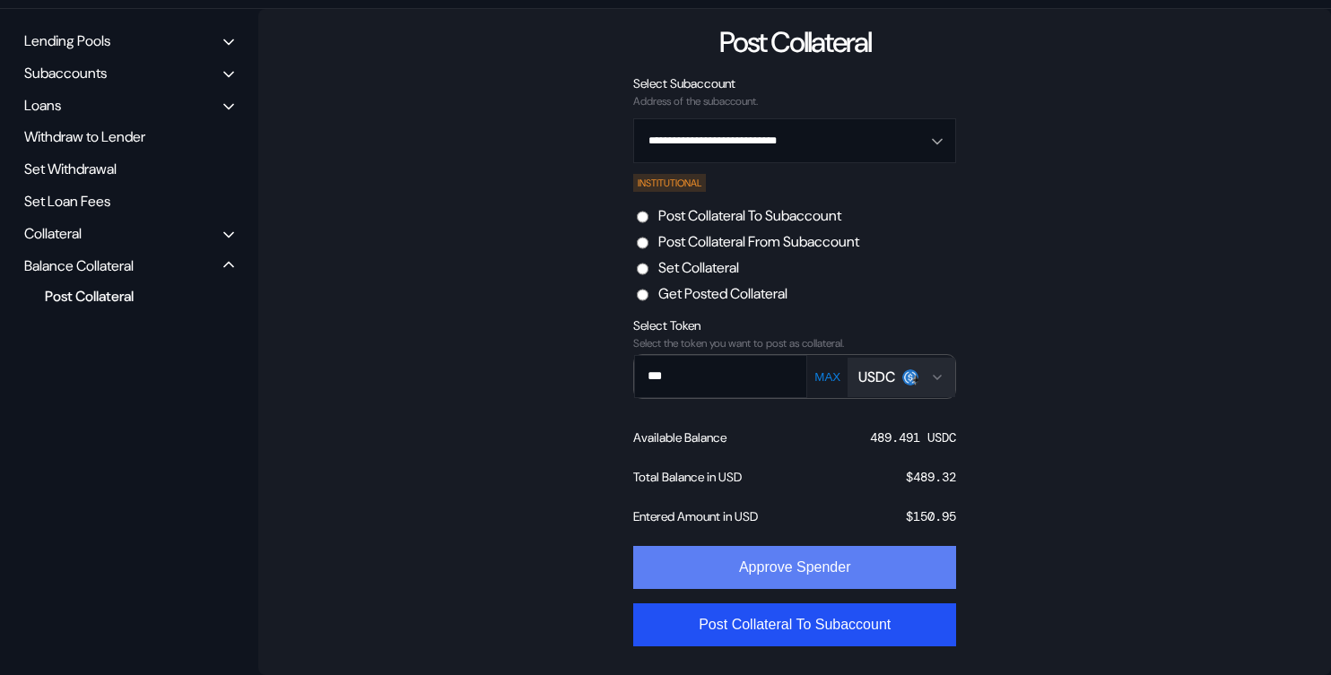
click at [787, 579] on button "Approve Spender" at bounding box center [794, 567] width 323 height 43
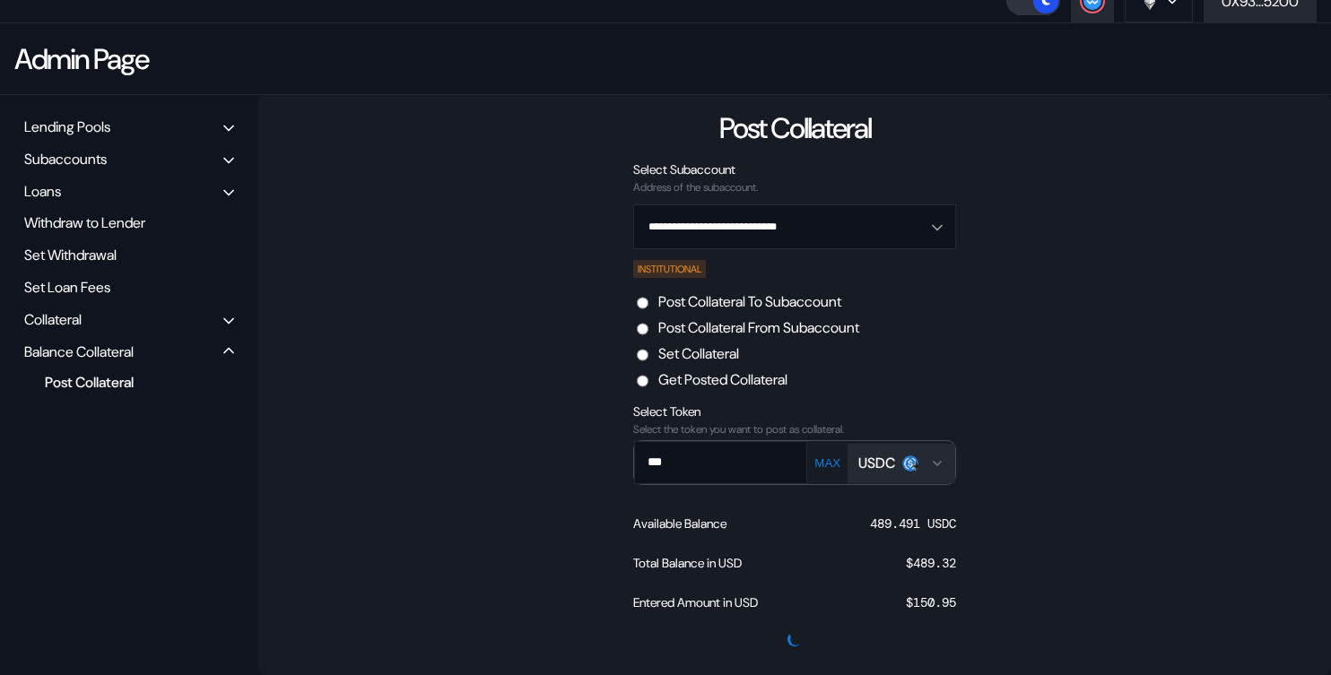
scroll to position [128, 0]
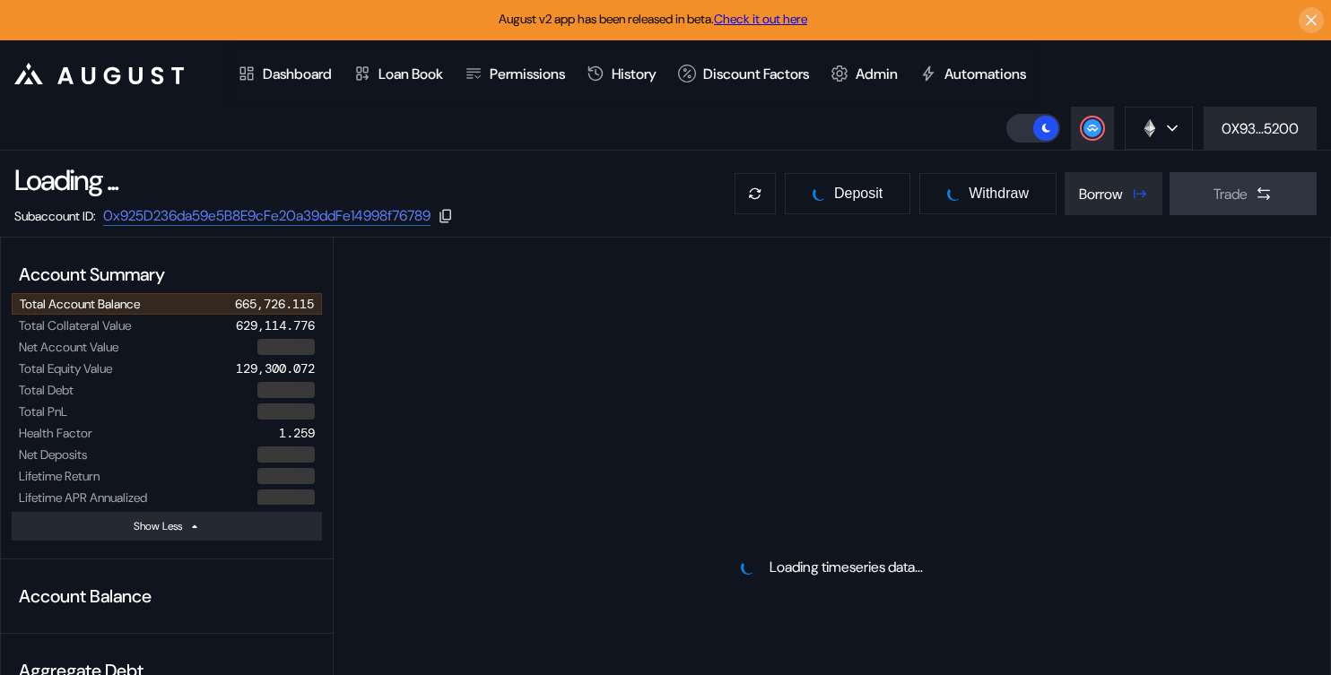
select select "*"
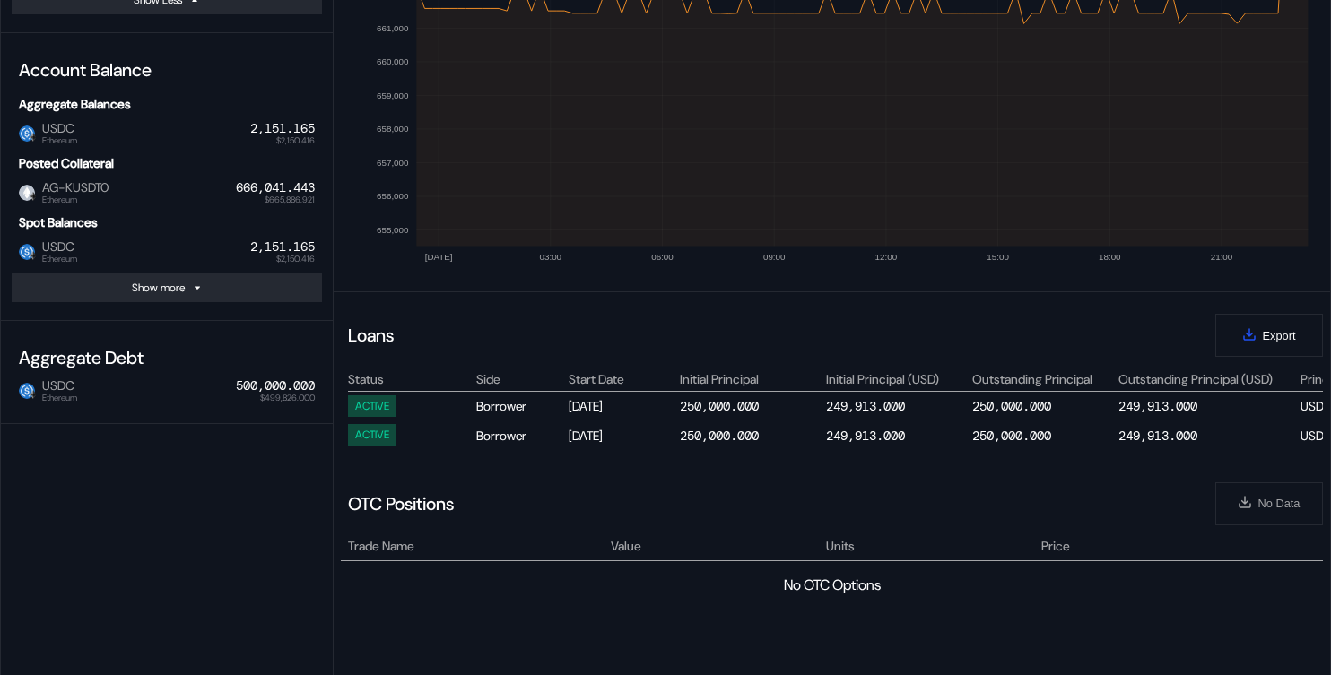
scroll to position [525, 0]
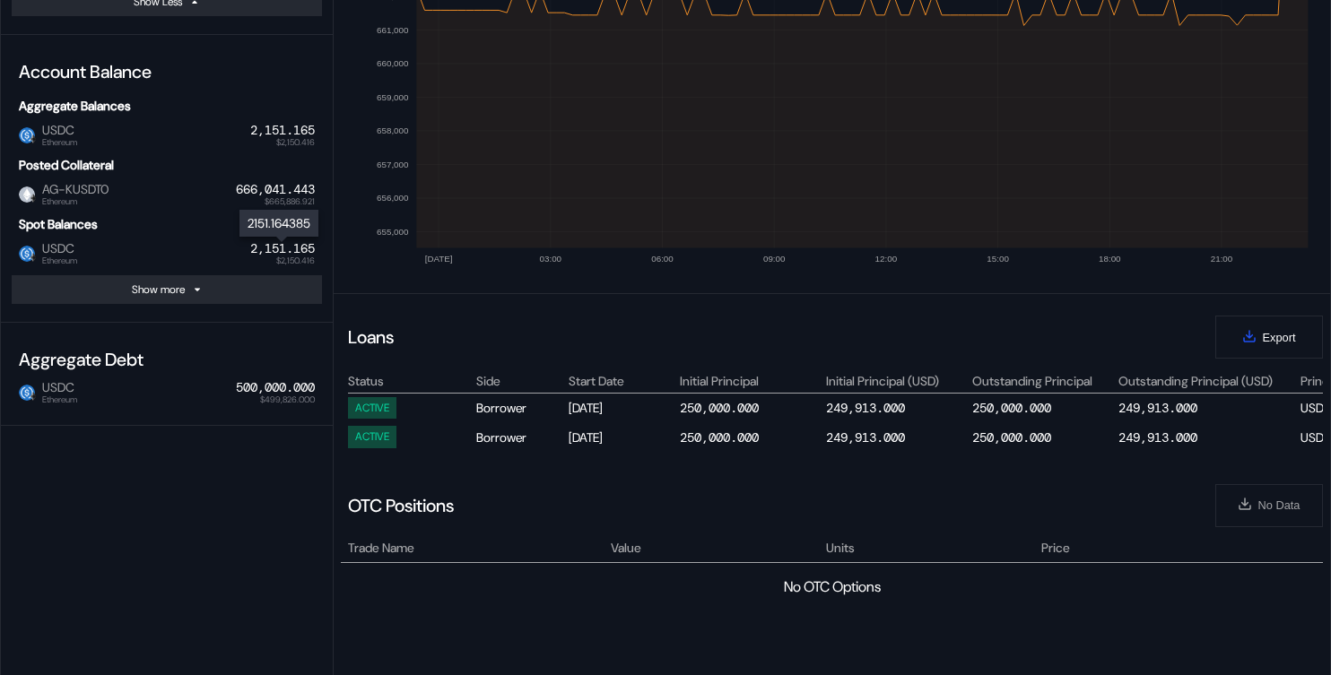
click at [270, 253] on div "2,151.165" at bounding box center [282, 248] width 65 height 15
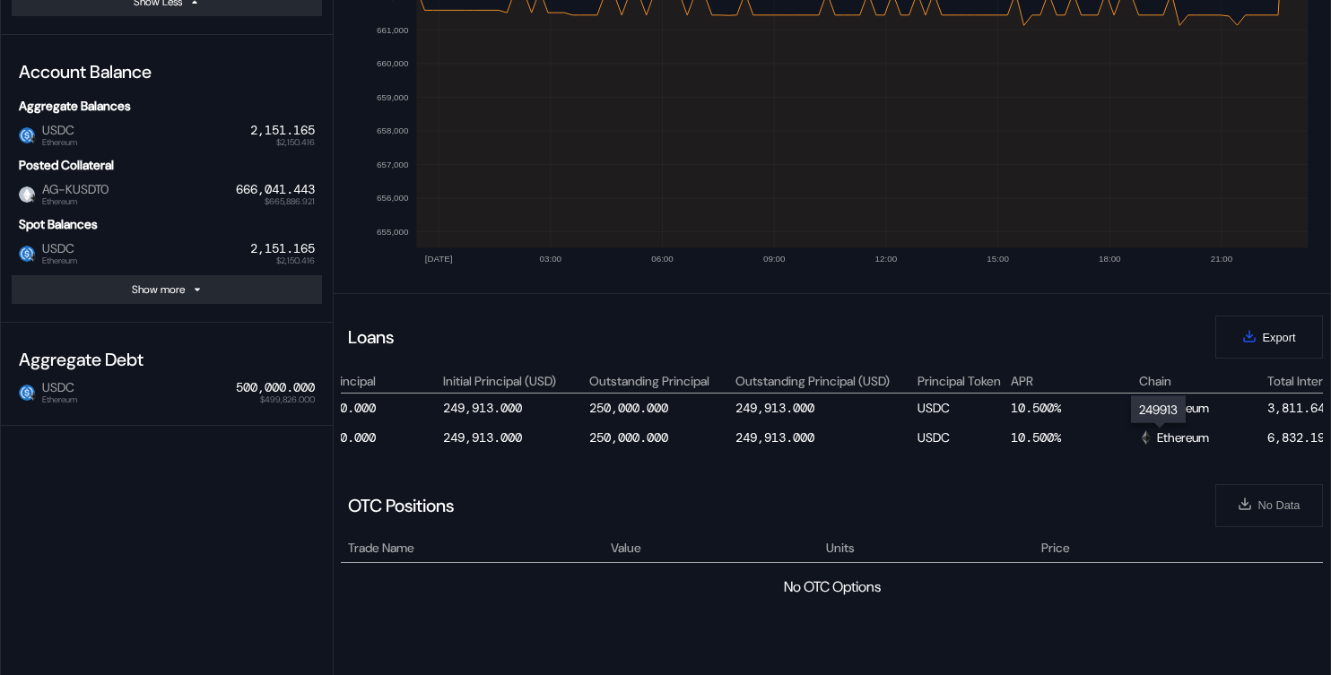
scroll to position [0, 578]
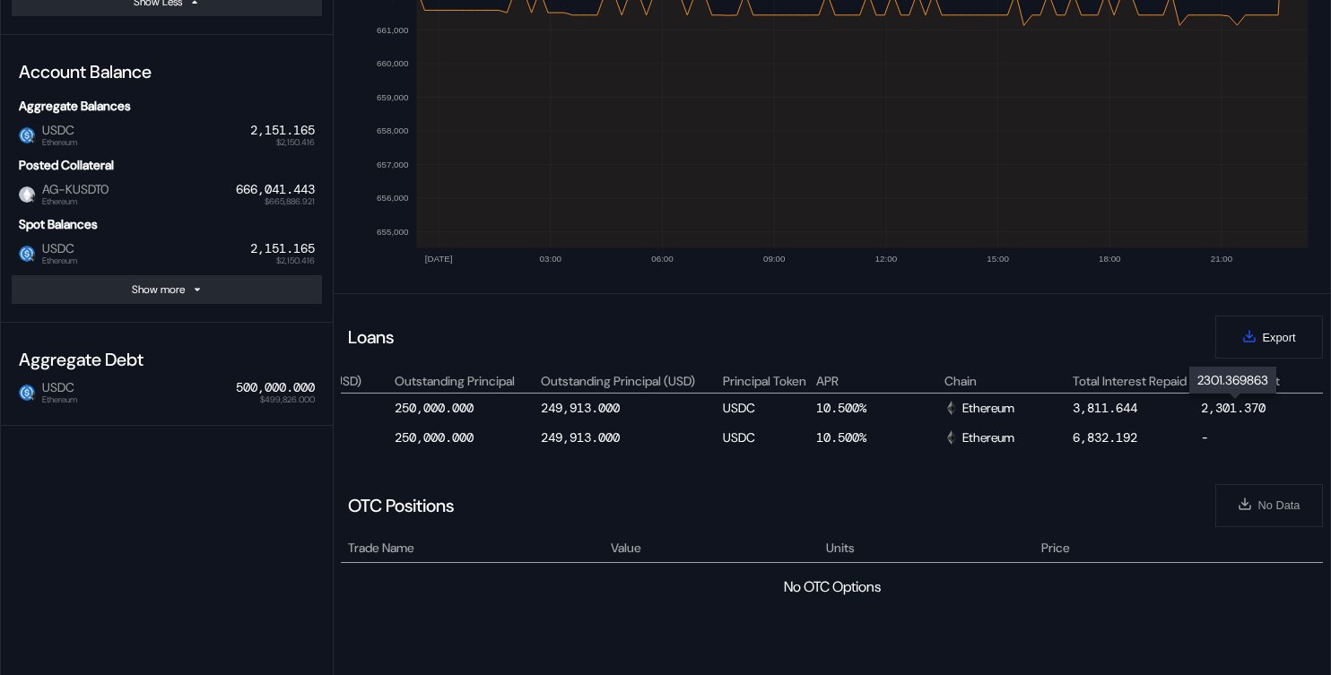
click at [1237, 408] on div "2,301.370" at bounding box center [1233, 408] width 65 height 16
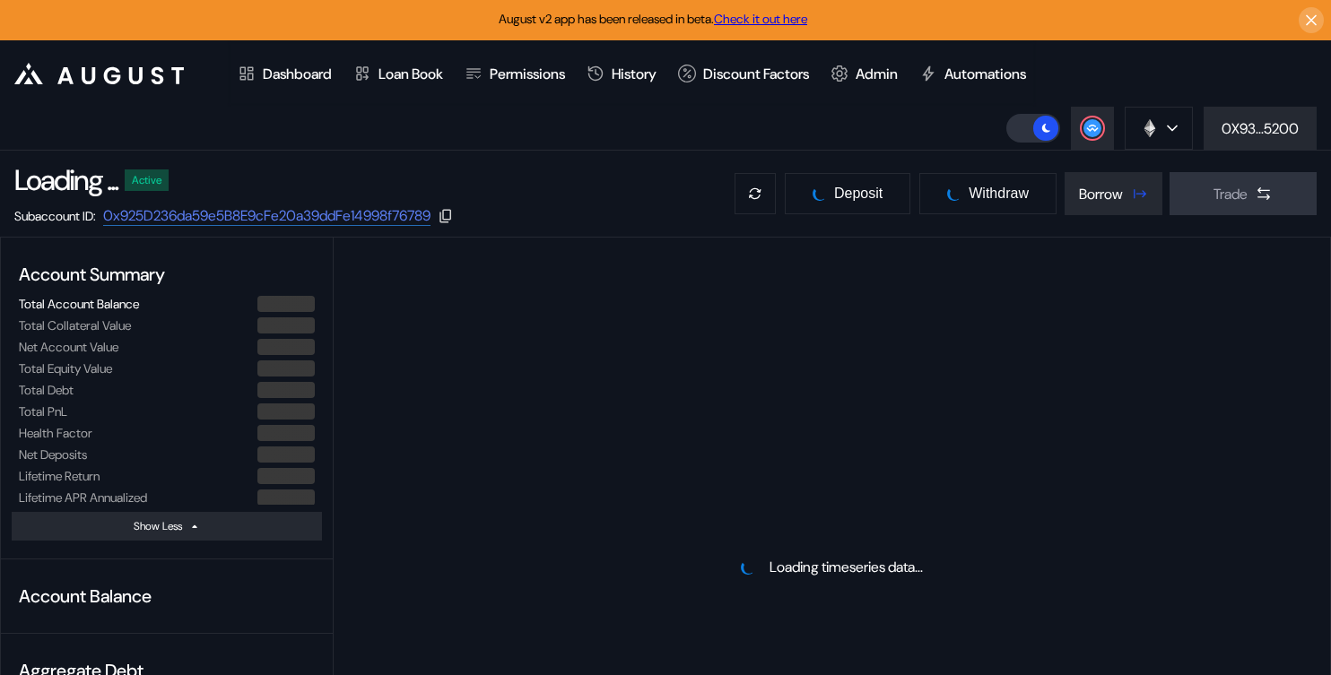
select select "*"
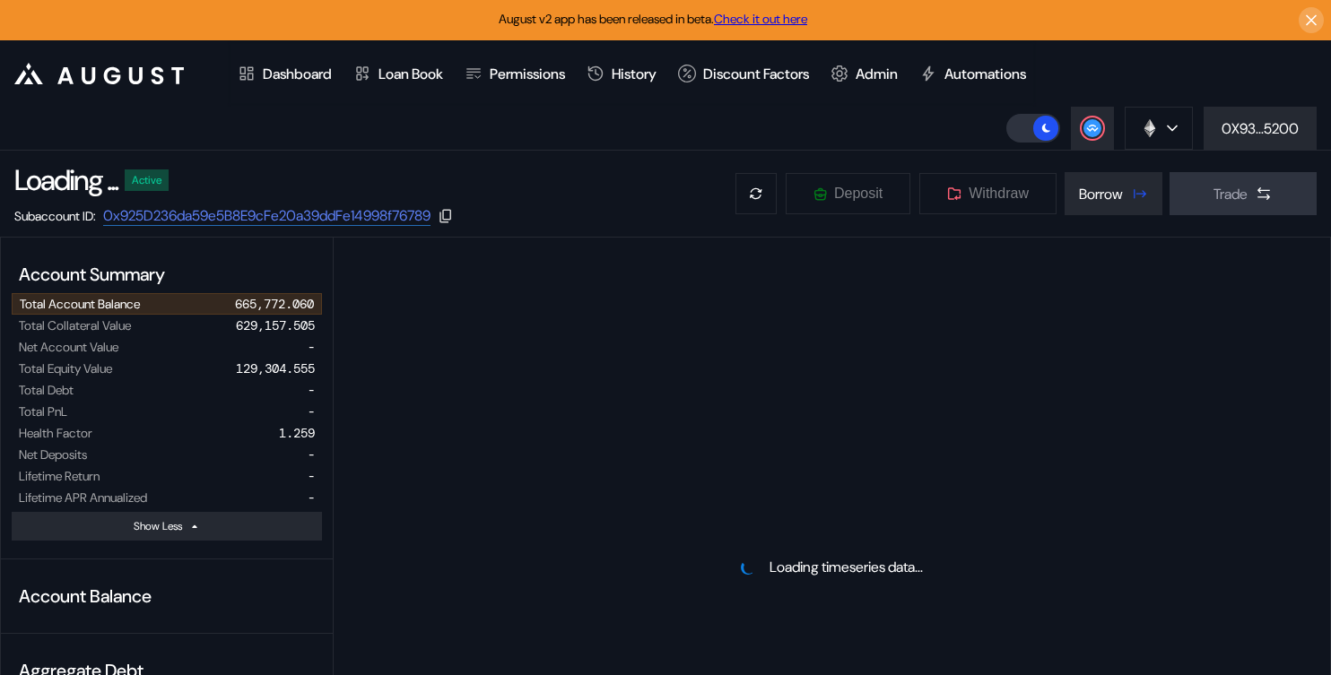
select select "*"
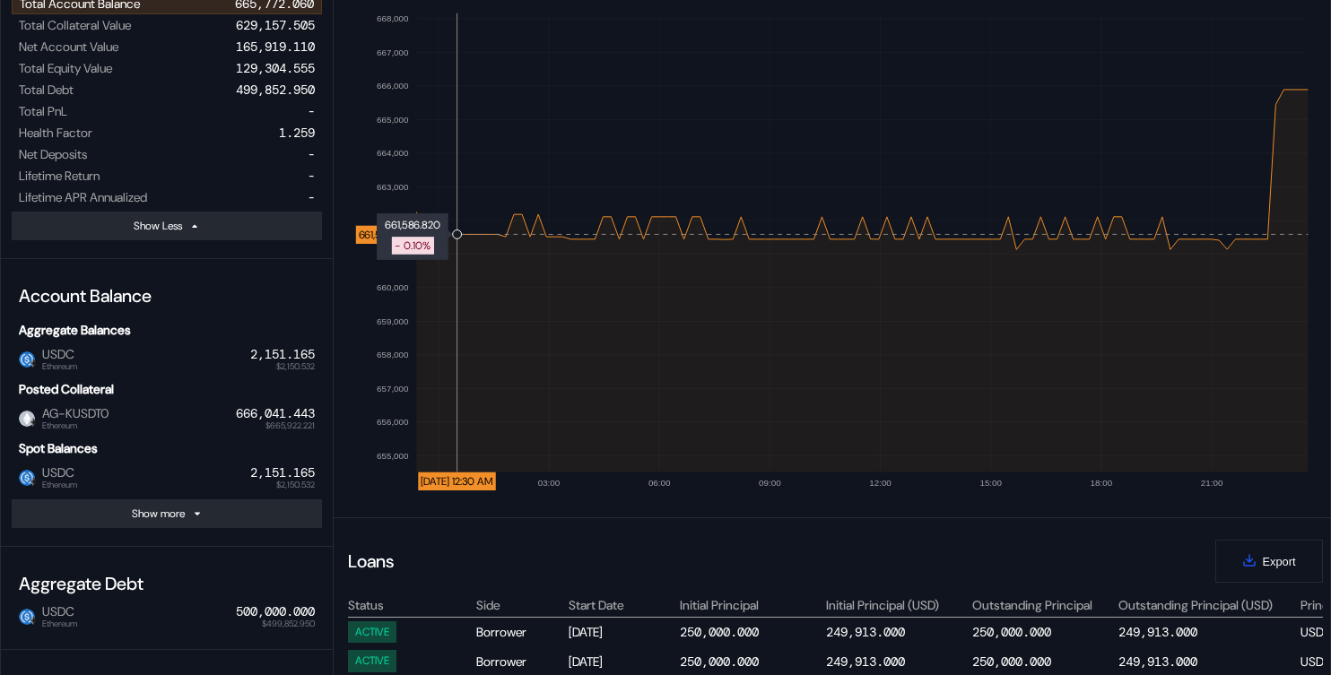
scroll to position [140, 0]
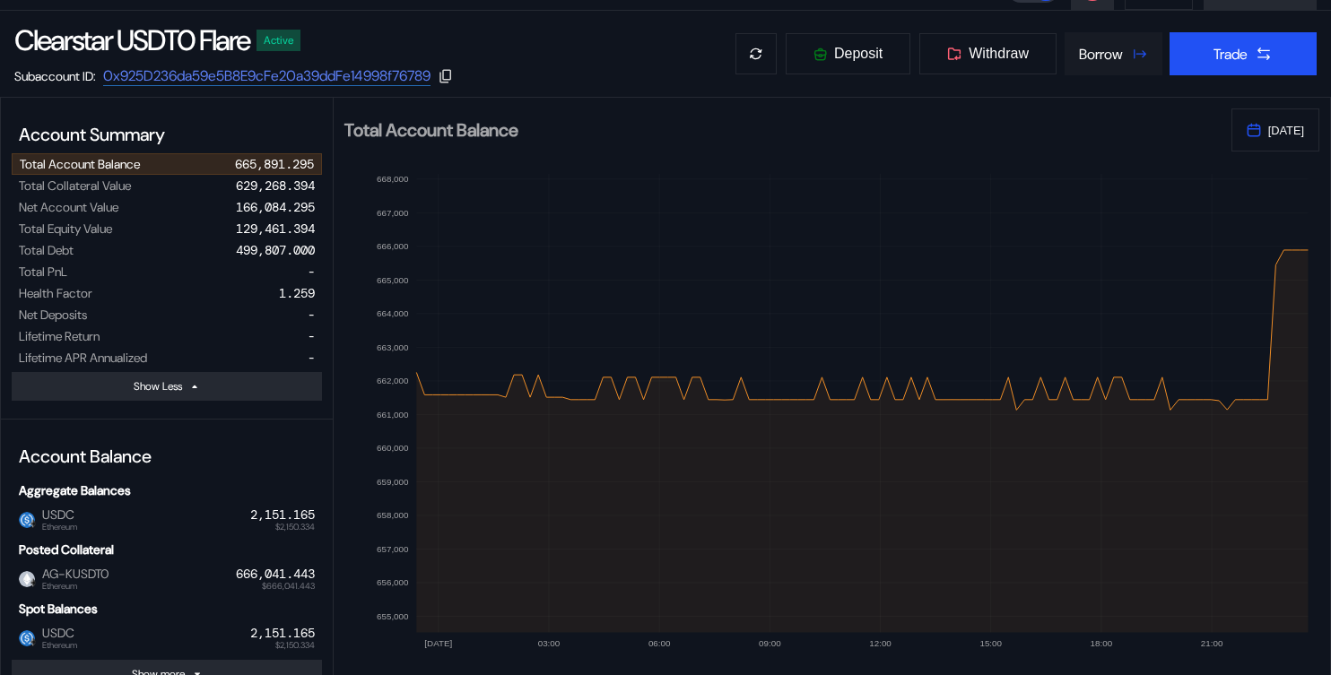
click at [1092, 54] on div "Borrow" at bounding box center [1101, 54] width 44 height 19
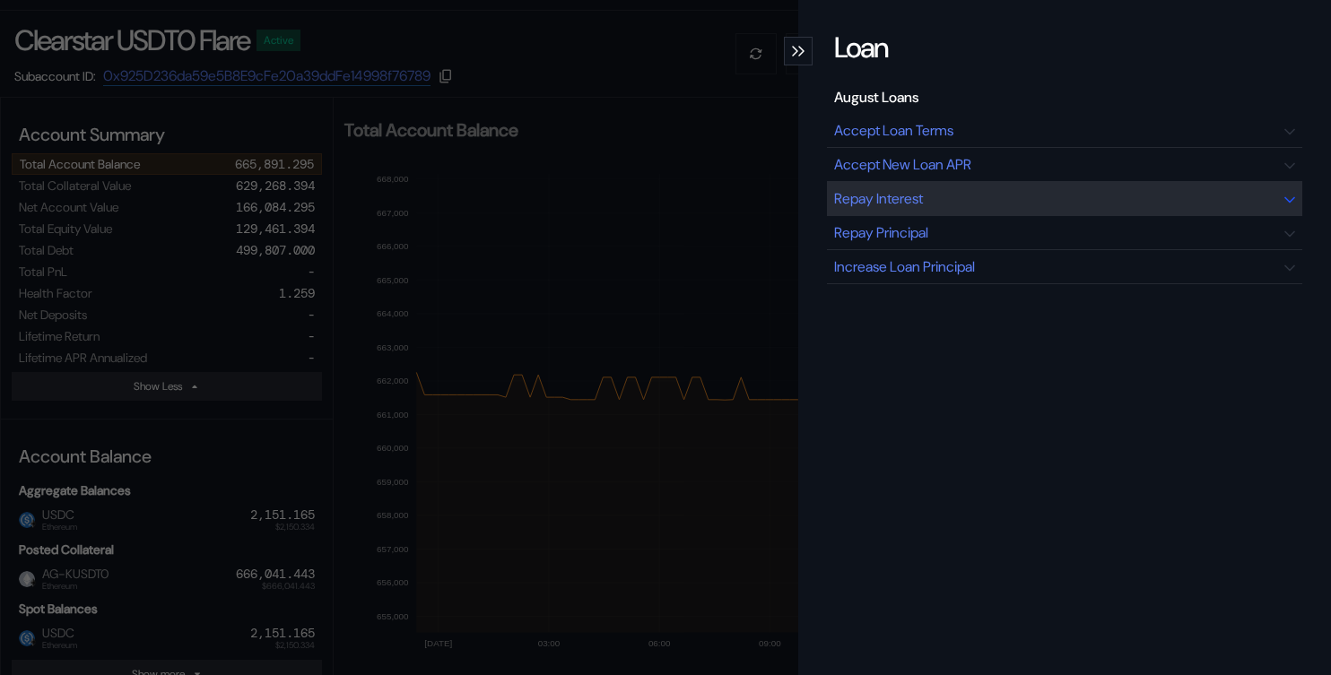
click at [872, 204] on div "Repay Interest" at bounding box center [878, 198] width 89 height 19
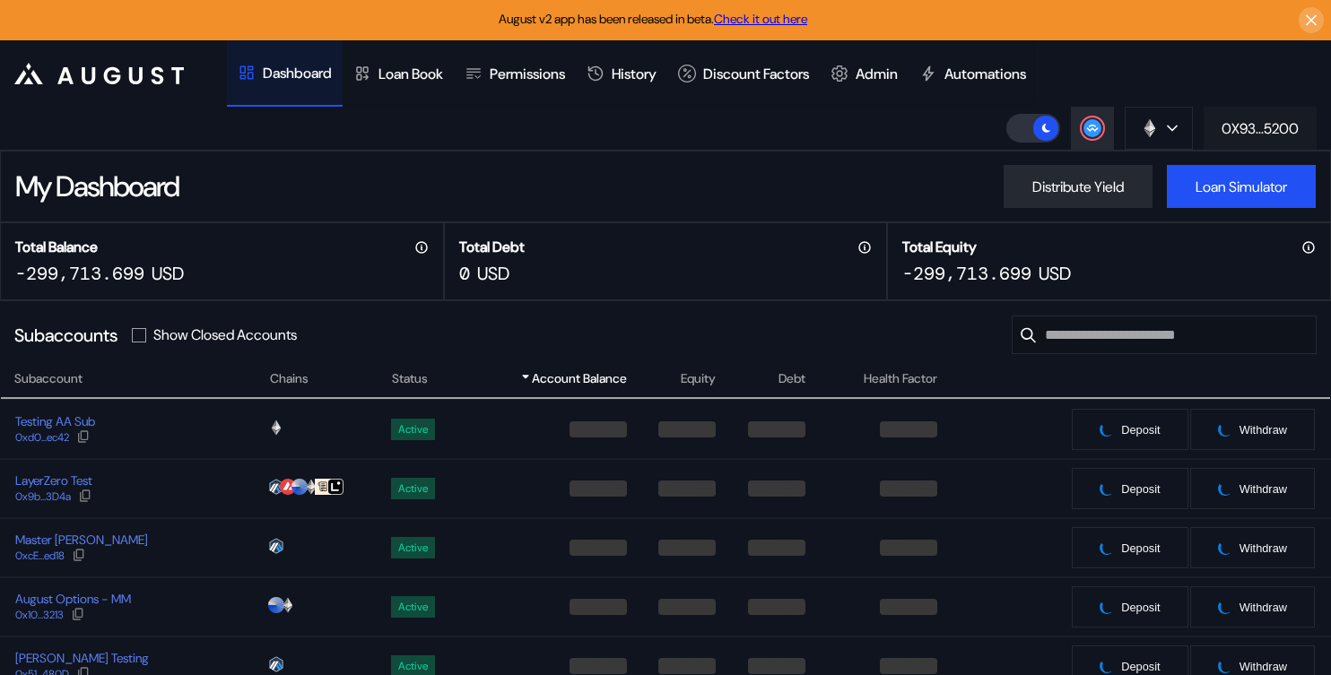
click at [1243, 121] on div "0X93...5200" at bounding box center [1260, 128] width 77 height 19
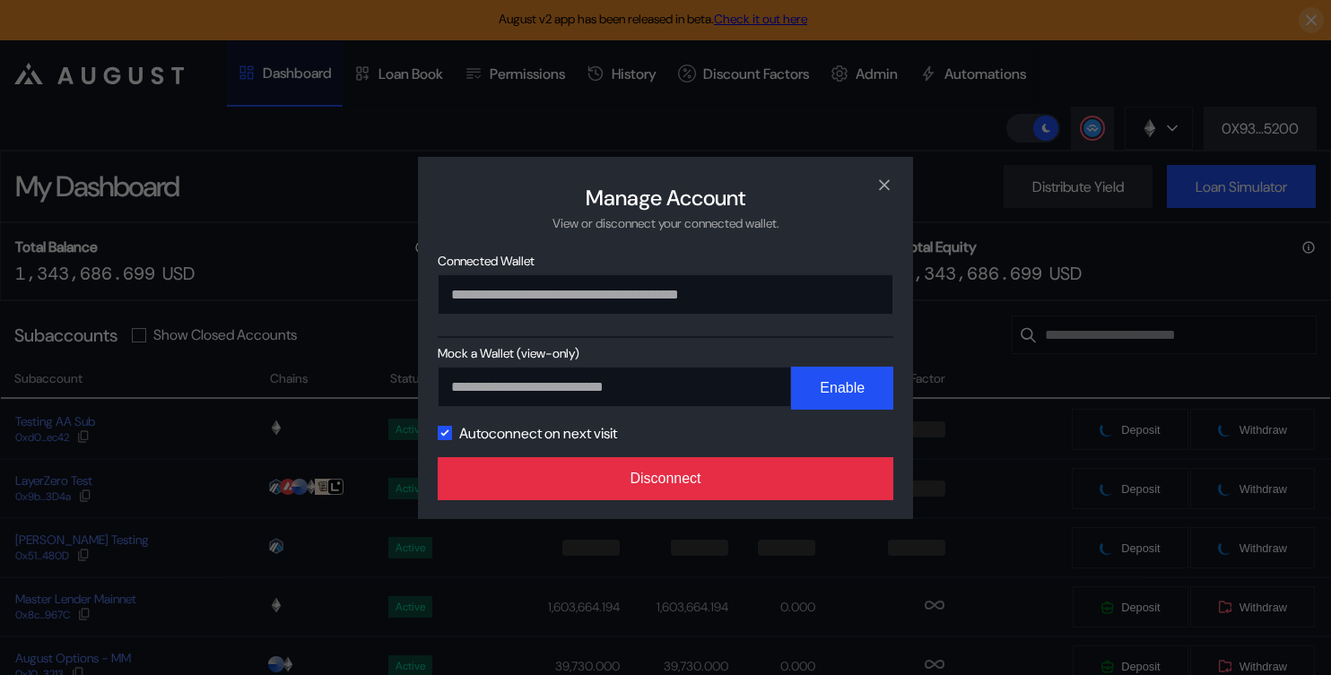
click at [719, 484] on button "Disconnect" at bounding box center [666, 478] width 456 height 43
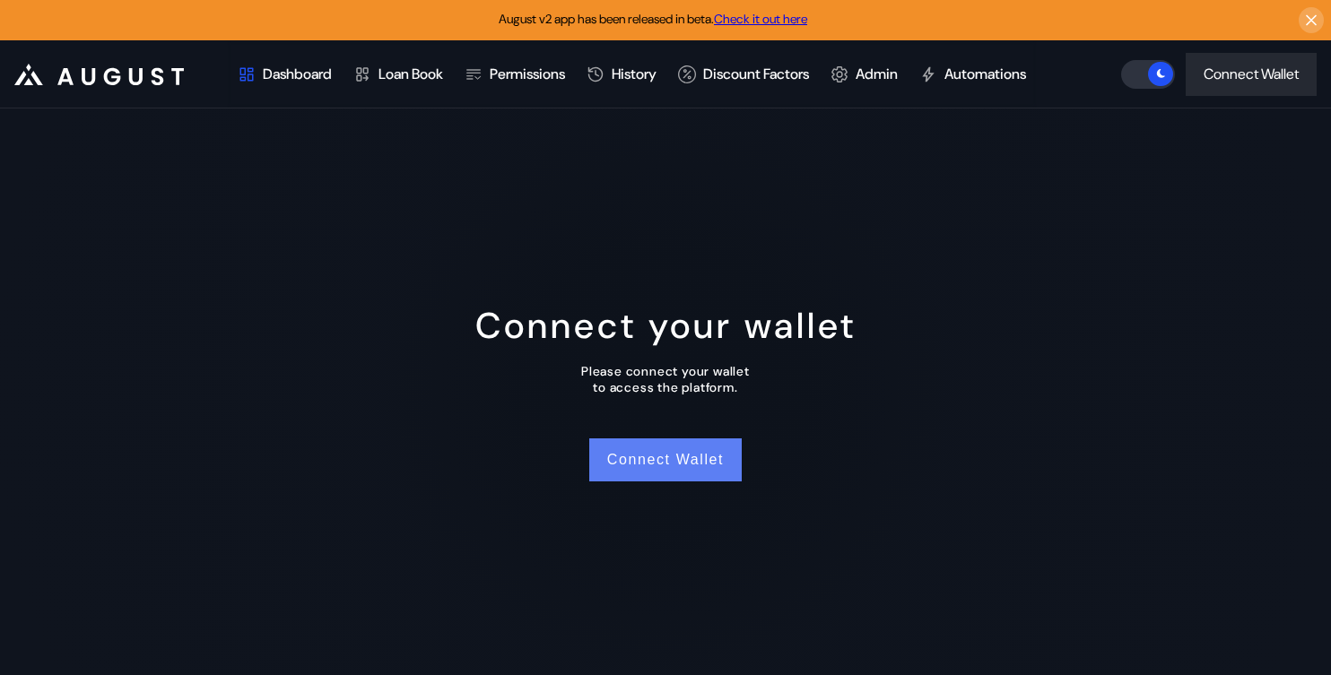
click at [666, 454] on button "Connect Wallet" at bounding box center [665, 460] width 152 height 43
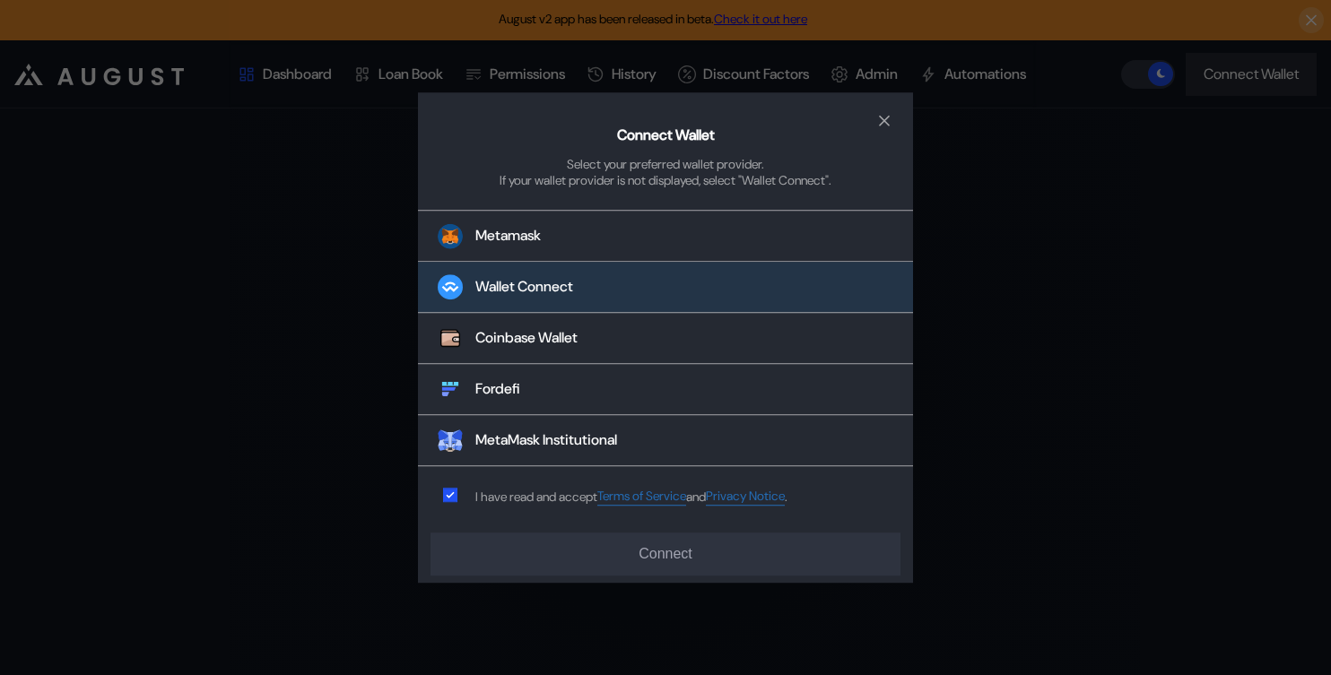
click at [606, 282] on button "Wallet Connect" at bounding box center [665, 288] width 495 height 51
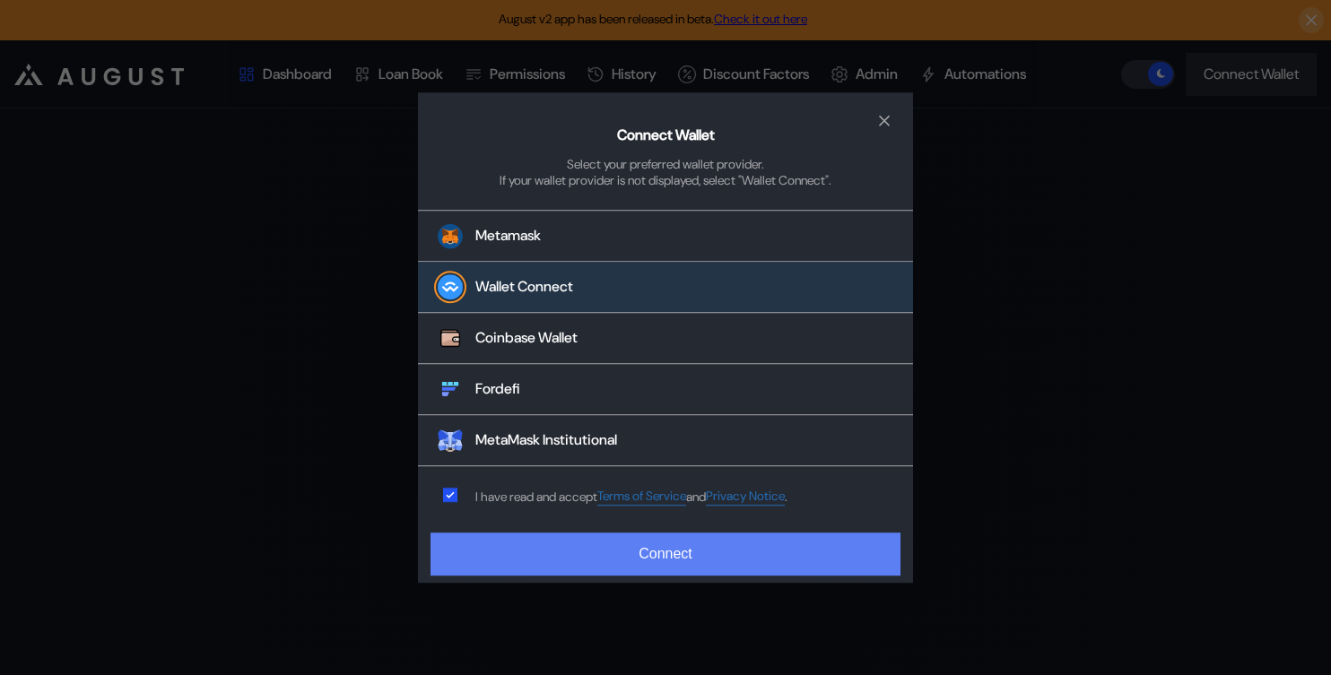
click at [740, 554] on button "Connect" at bounding box center [666, 554] width 470 height 43
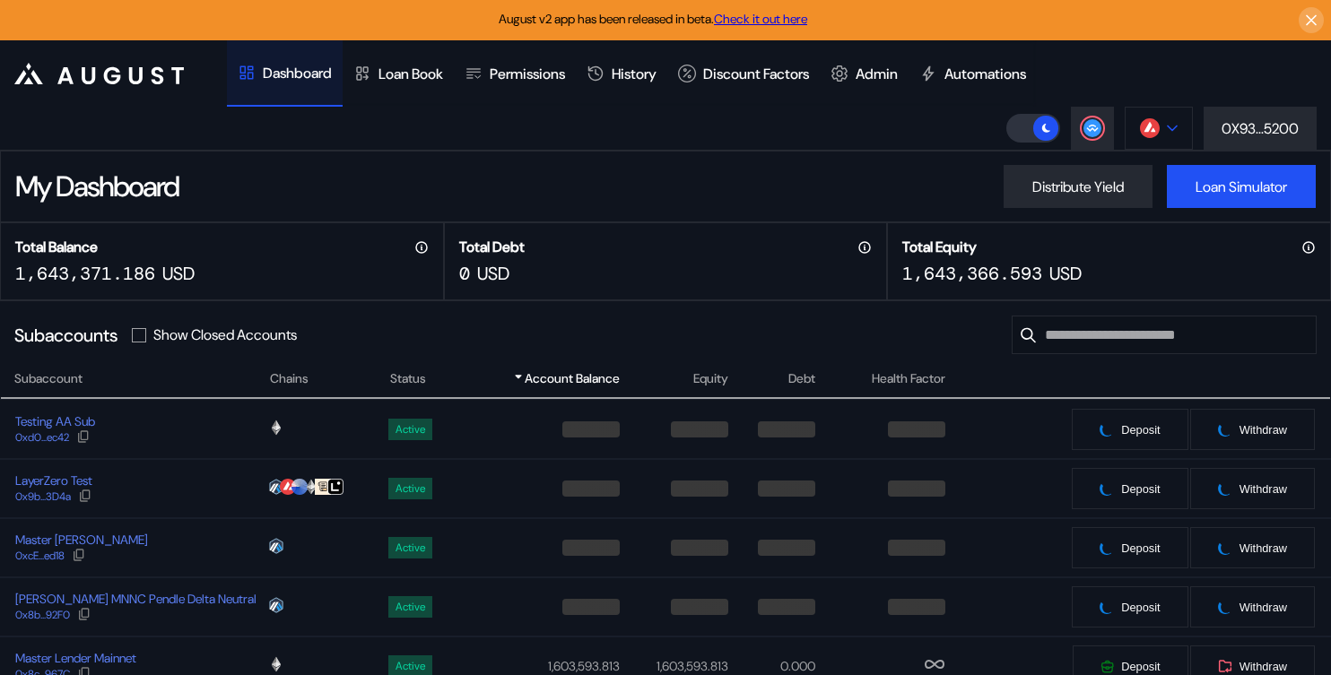
click at [1156, 143] on button at bounding box center [1159, 128] width 68 height 43
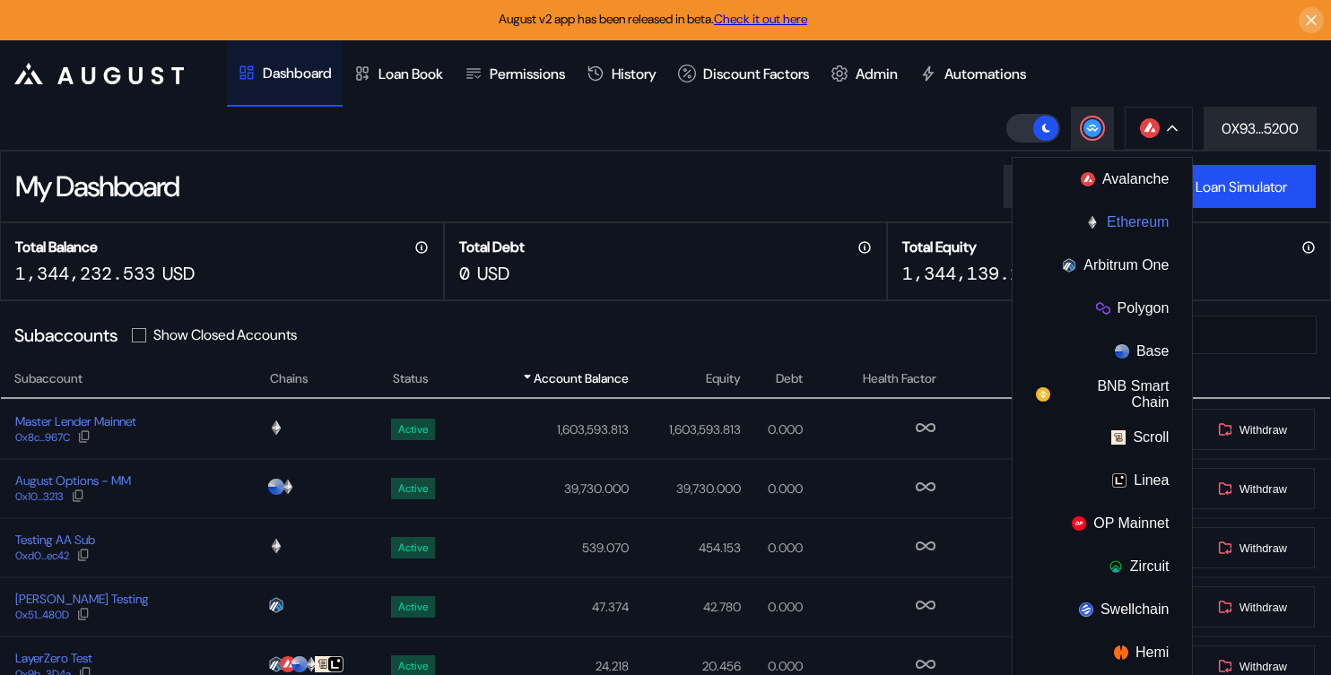
click at [1096, 219] on img at bounding box center [1092, 222] width 14 height 14
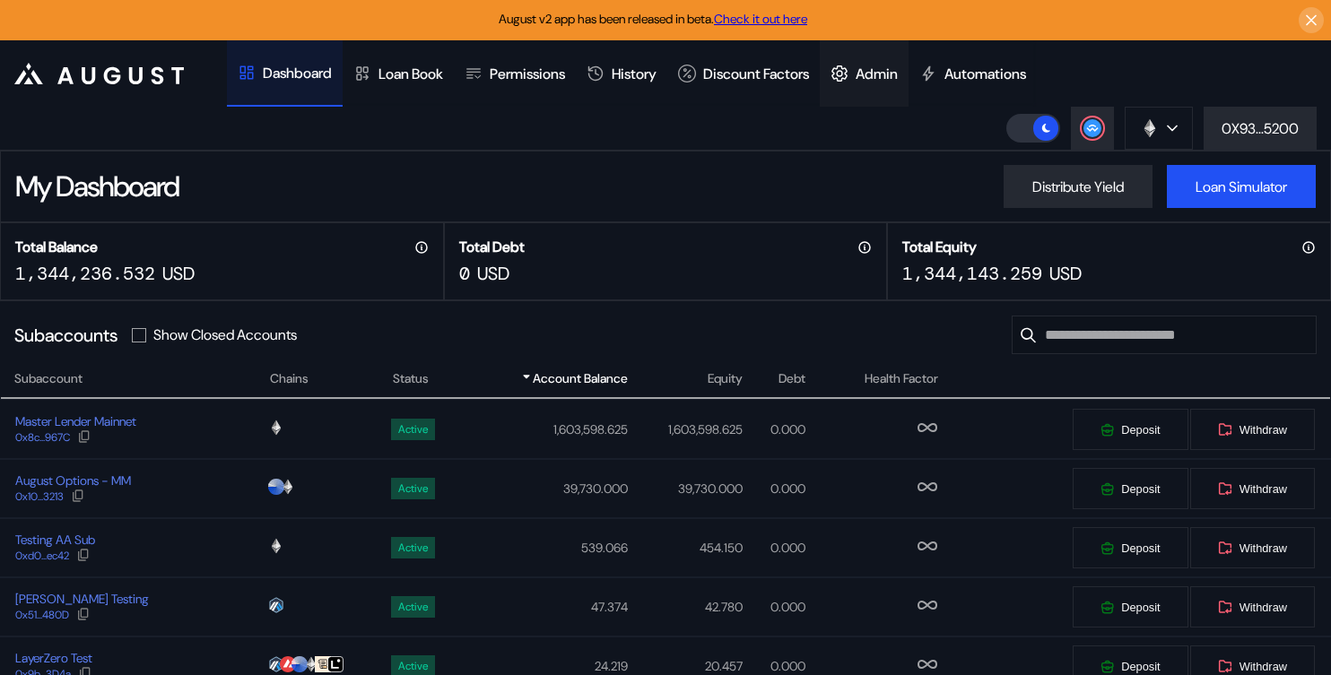
click at [891, 75] on div "Admin" at bounding box center [877, 74] width 42 height 19
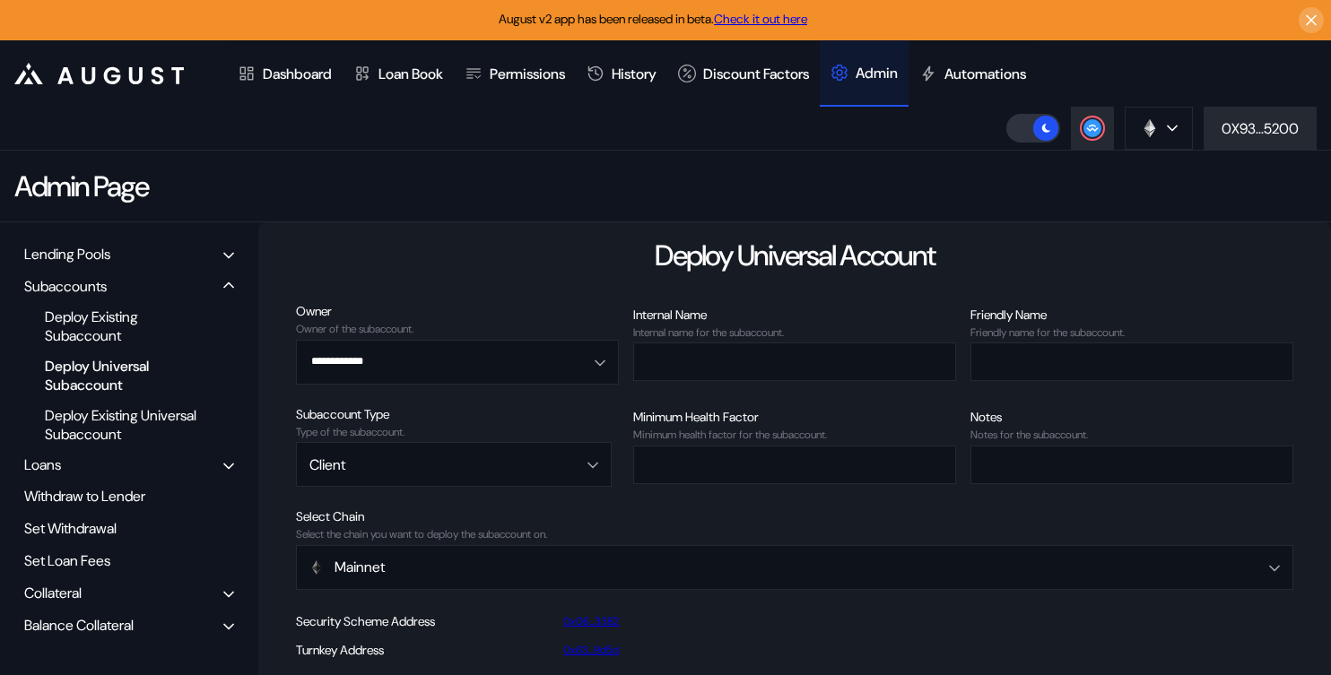
scroll to position [31, 0]
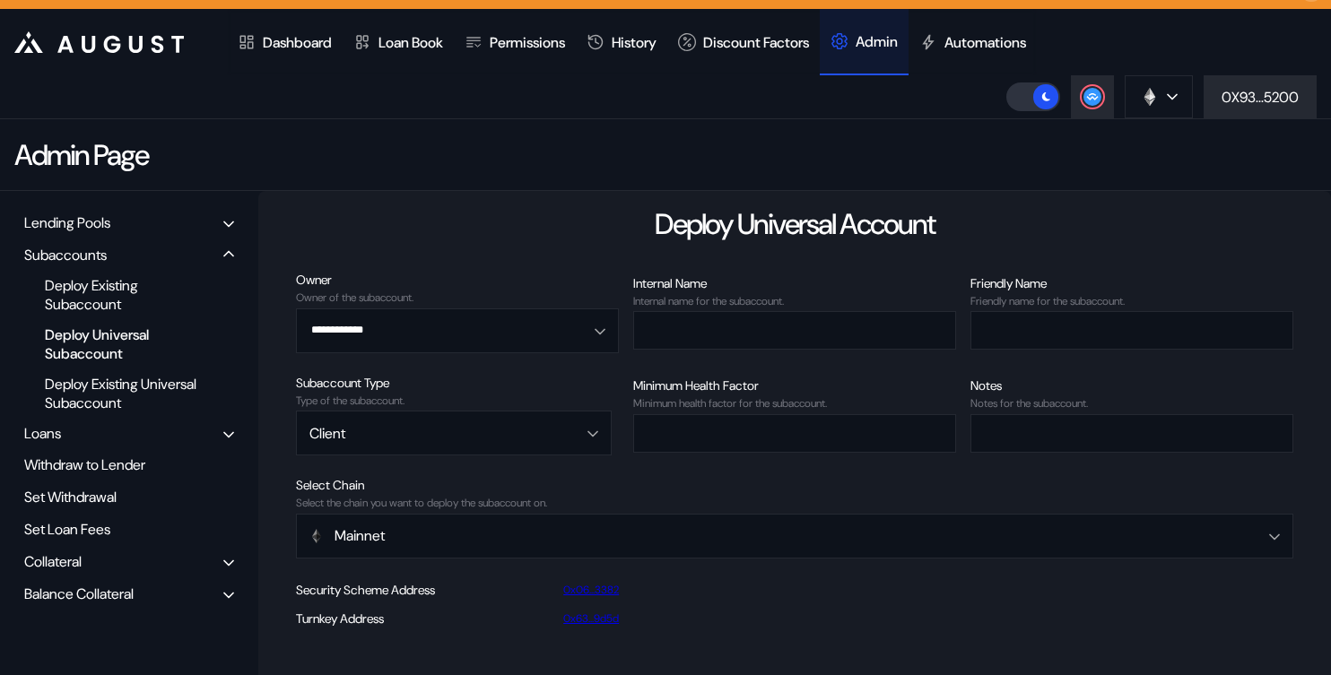
click at [91, 594] on div "Balance Collateral" at bounding box center [78, 594] width 109 height 19
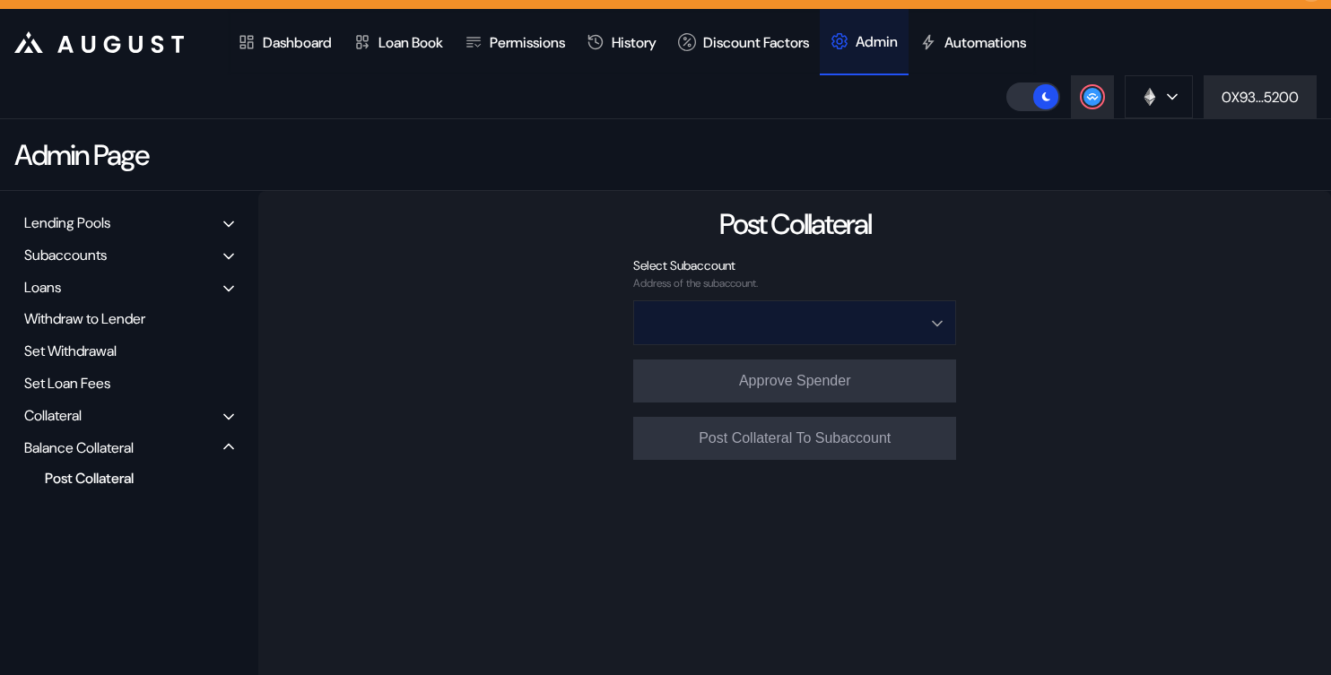
click at [767, 330] on input "Open menu" at bounding box center [785, 322] width 276 height 43
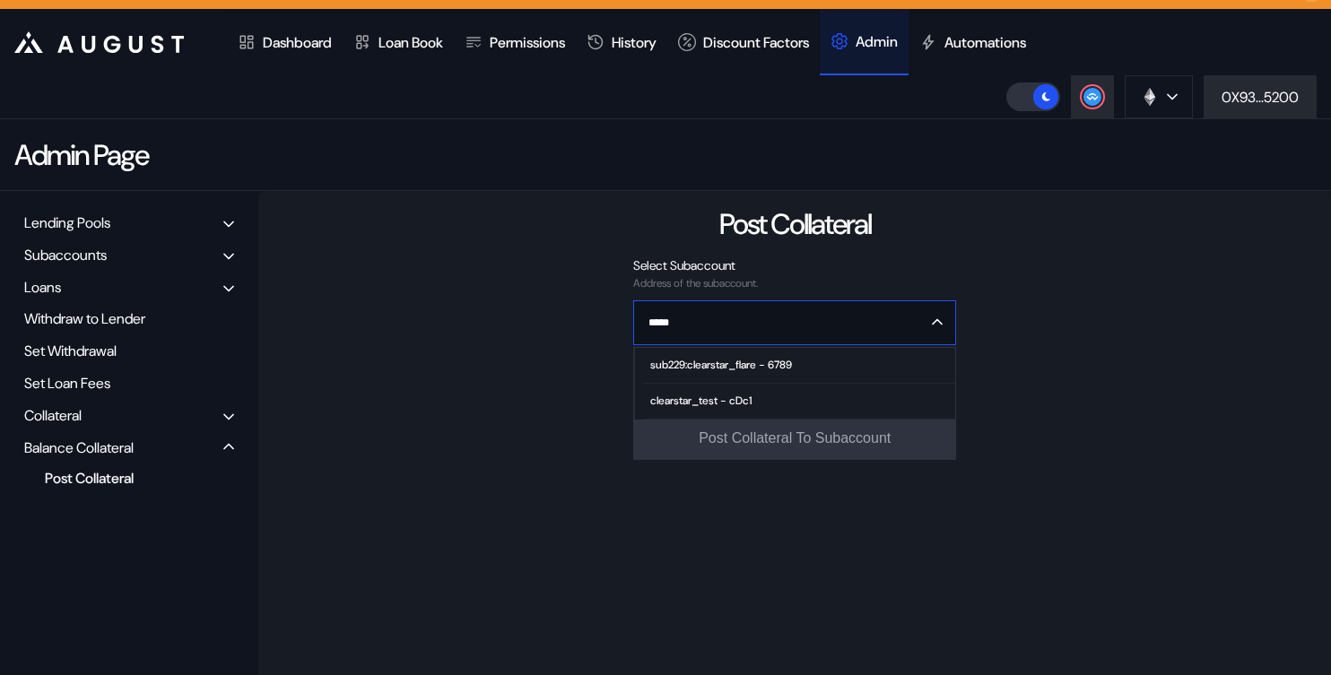
click at [693, 368] on div "sub229:clearstar_flare - 6789" at bounding box center [721, 365] width 142 height 13
type input "**********"
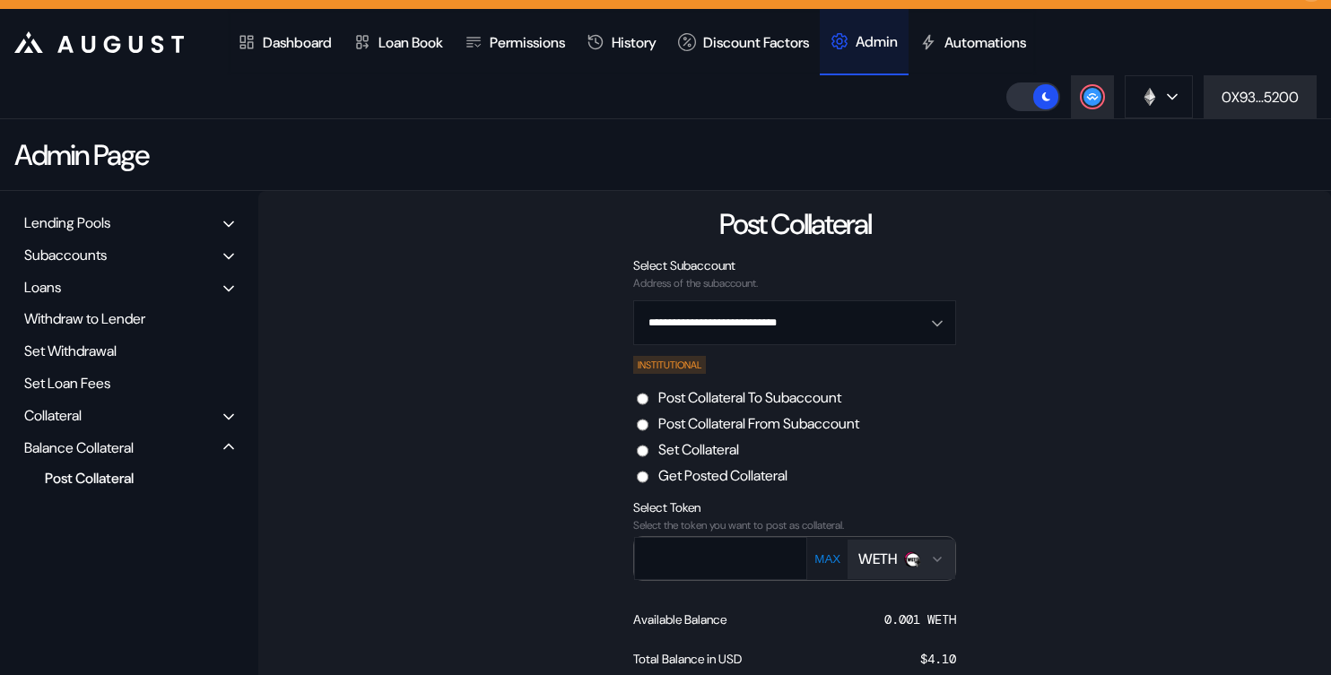
click at [881, 560] on div "WETH" at bounding box center [877, 559] width 39 height 19
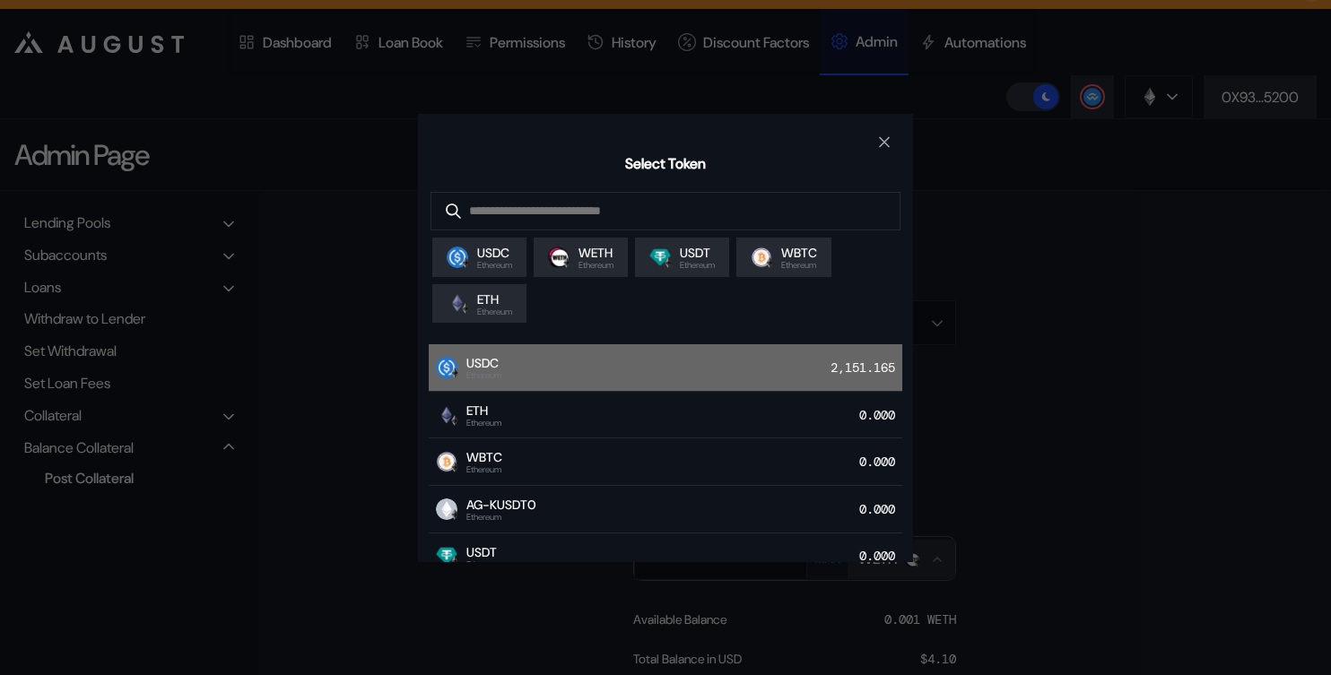
click at [606, 385] on div "USDC Ethereum 2,151.165" at bounding box center [666, 368] width 474 height 48
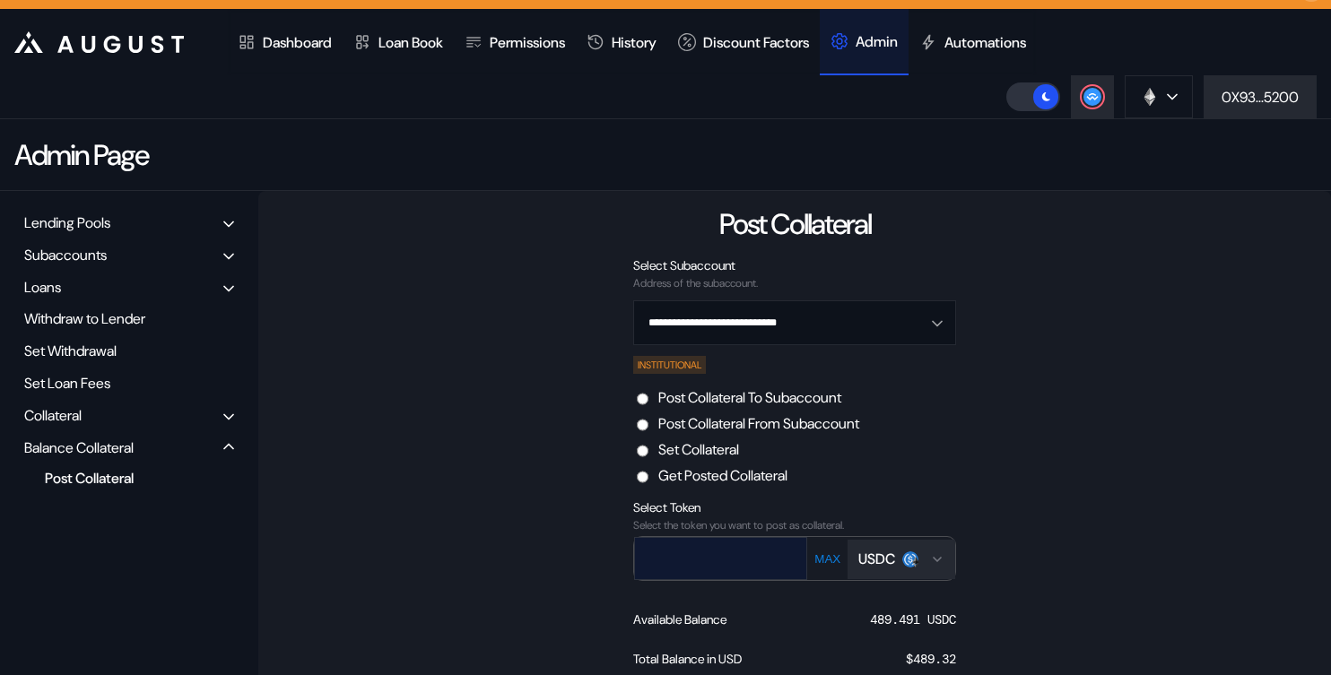
click at [693, 553] on input "text" at bounding box center [707, 558] width 145 height 37
type input "***"
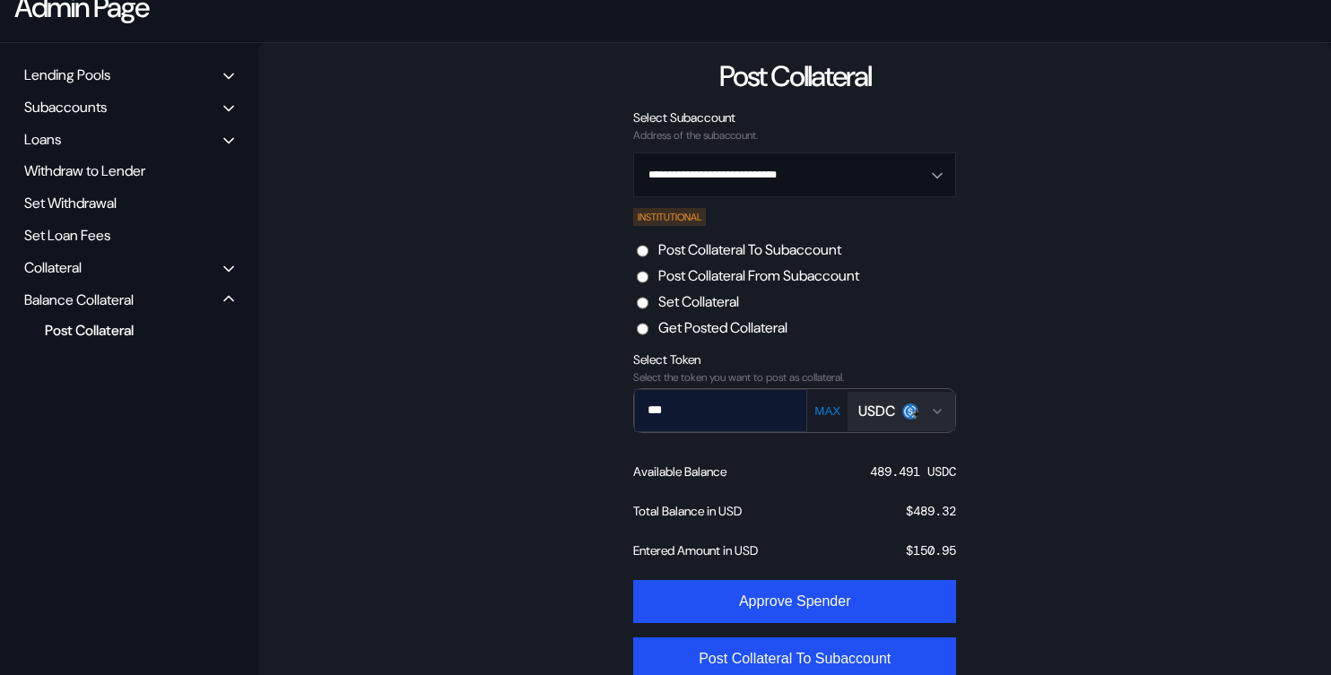
scroll to position [214, 0]
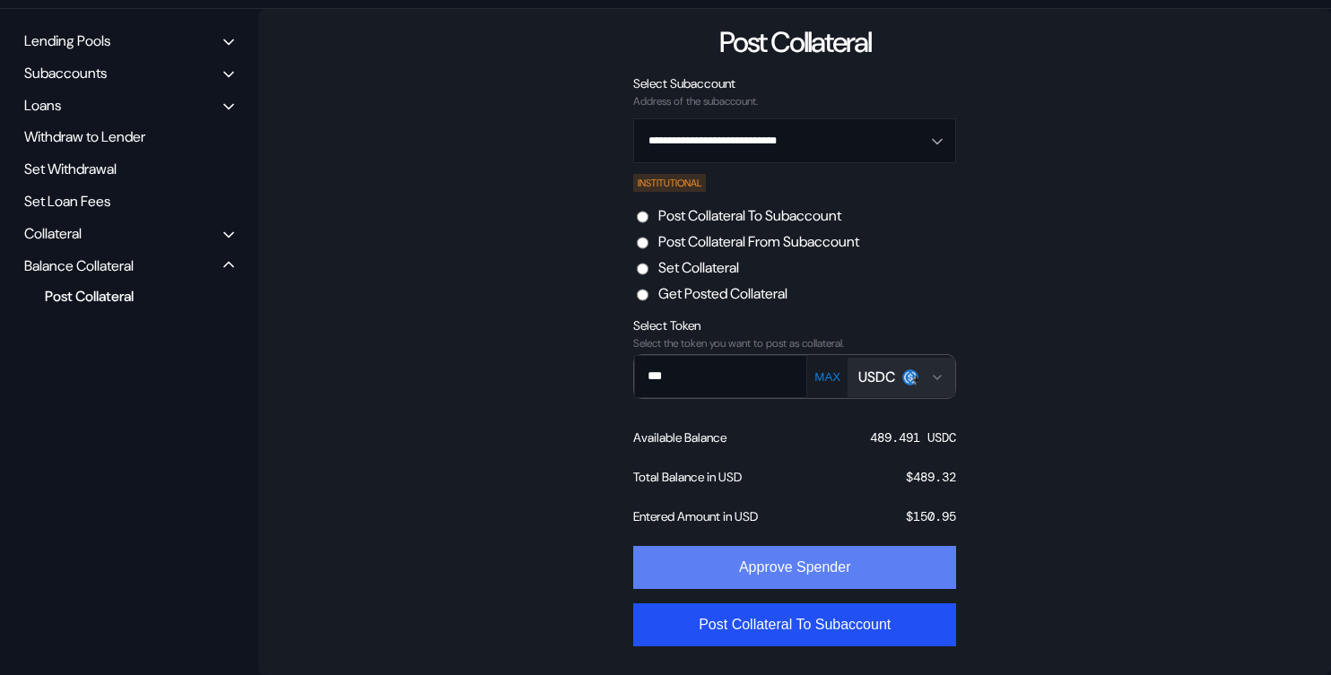
click at [809, 574] on button "Approve Spender" at bounding box center [794, 567] width 323 height 43
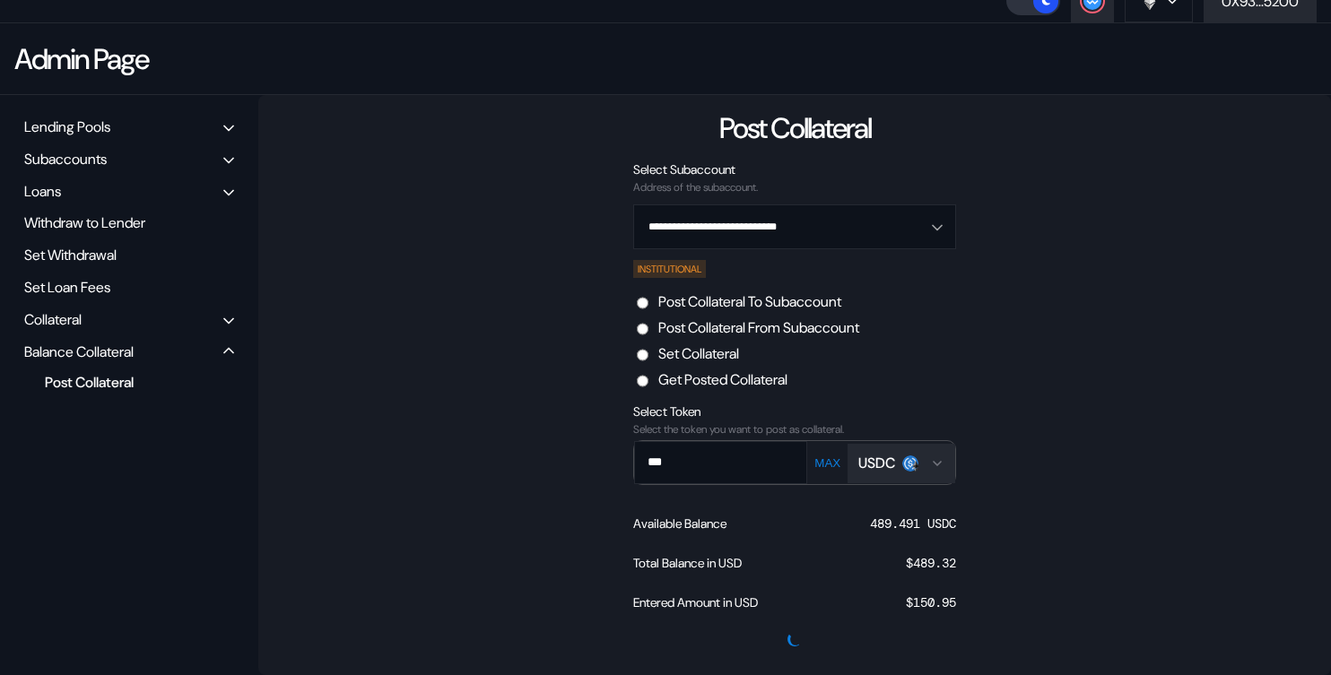
scroll to position [128, 0]
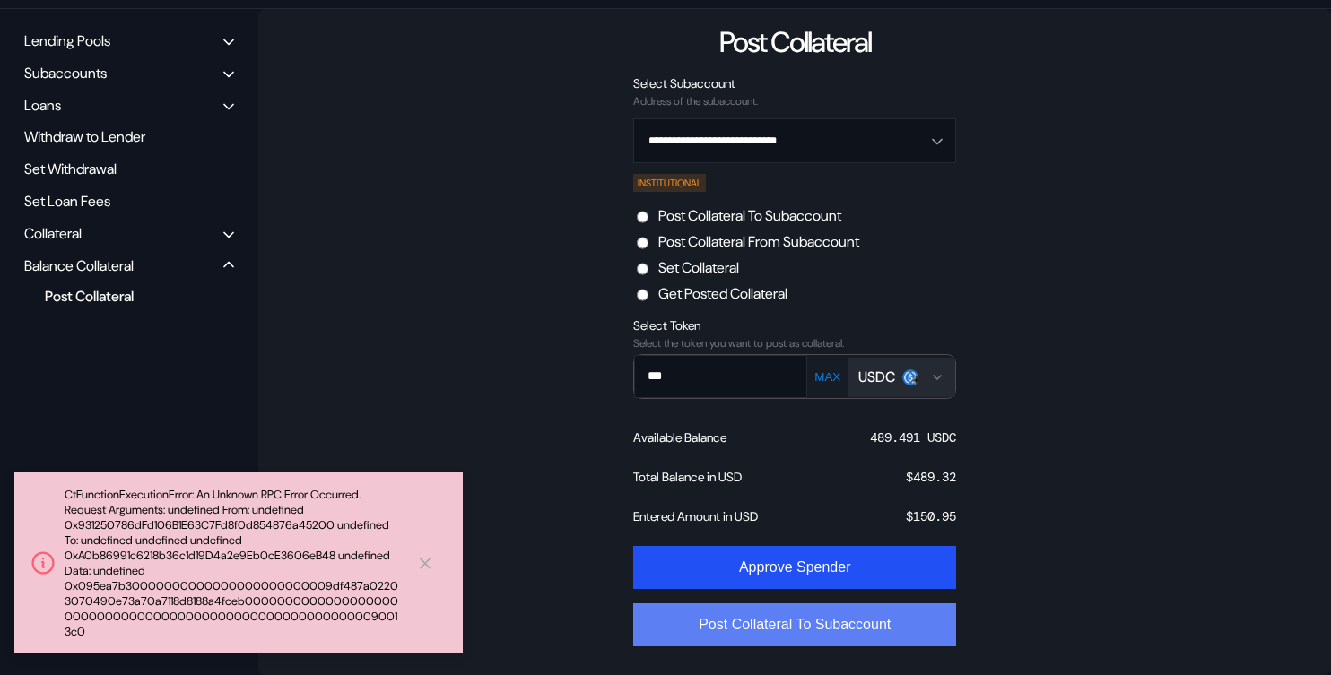
click at [793, 612] on button "Post Collateral To Subaccount" at bounding box center [794, 625] width 323 height 43
